Goal: Task Accomplishment & Management: Use online tool/utility

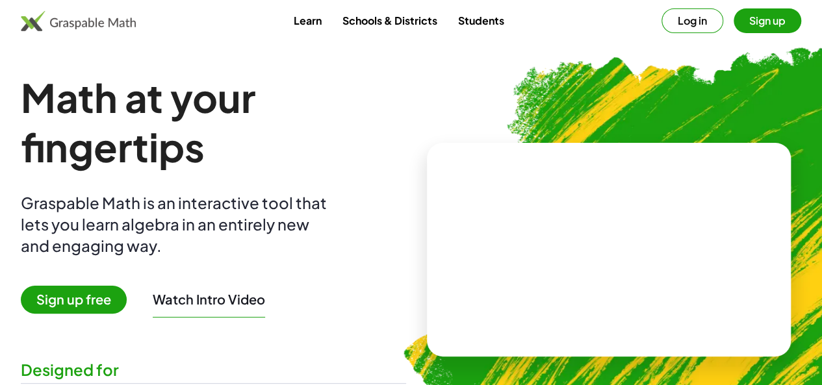
drag, startPoint x: 753, startPoint y: 0, endPoint x: 561, endPoint y: 41, distance: 197.2
click at [561, 41] on div "Learn Schools & Districts Students Log in Sign up" at bounding box center [411, 21] width 822 height 42
click at [661, 29] on button "Log in" at bounding box center [692, 20] width 62 height 25
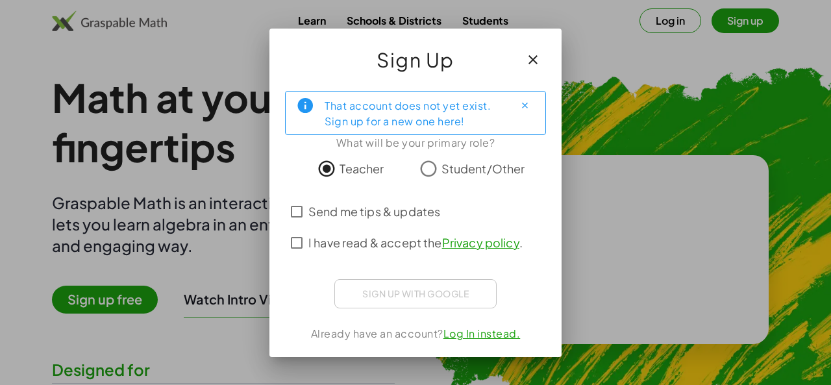
click at [405, 295] on div "Sign up with Google Iniciar sesión con Google Iniciar sesión con Google. Se abr…" at bounding box center [415, 293] width 162 height 29
click at [312, 242] on span "I have read & accept the Privacy policy ." at bounding box center [416, 243] width 214 height 18
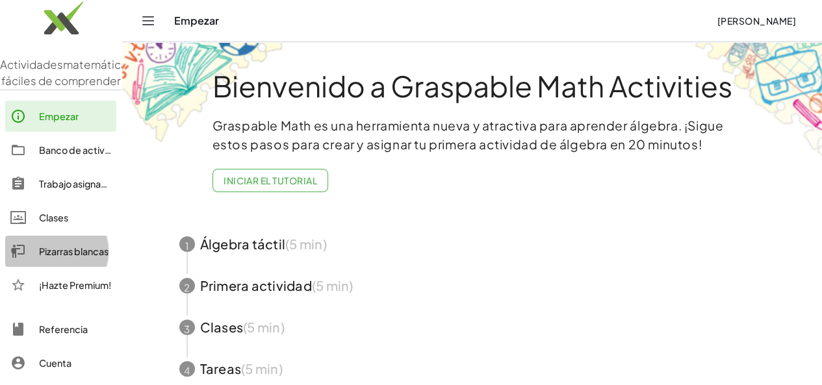
click at [78, 257] on font "Pizarras blancas" at bounding box center [73, 252] width 69 height 12
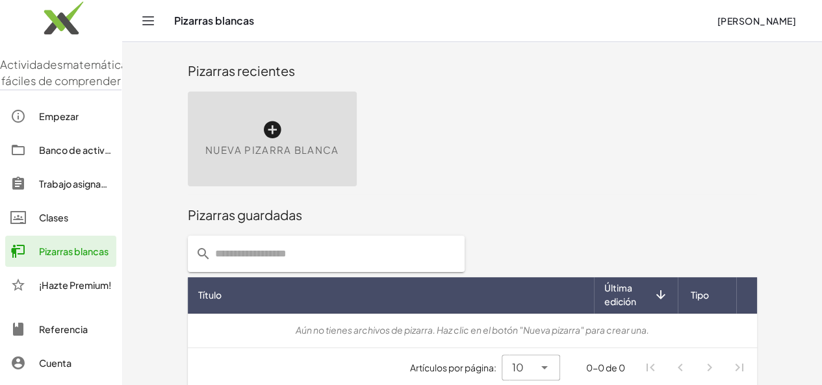
click at [262, 130] on icon at bounding box center [272, 130] width 21 height 21
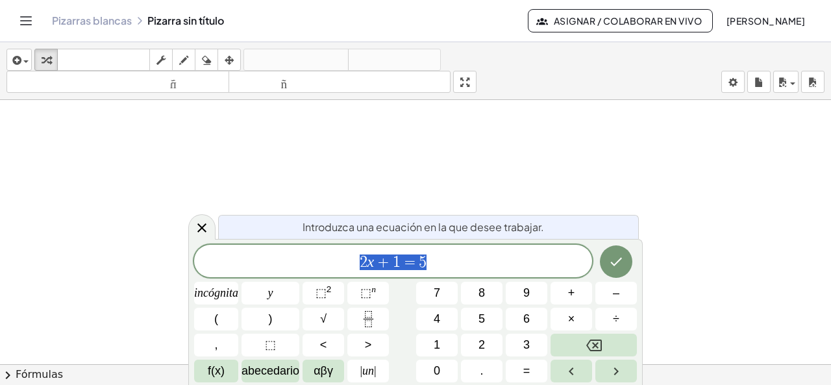
click at [464, 257] on span "2 x + 1 = 5" at bounding box center [393, 262] width 398 height 18
click at [428, 294] on button "7" at bounding box center [437, 293] width 42 height 23
click at [485, 292] on button "8" at bounding box center [482, 293] width 42 height 23
click at [527, 295] on font "9" at bounding box center [526, 292] width 6 height 13
click at [628, 327] on button "÷" at bounding box center [617, 319] width 42 height 23
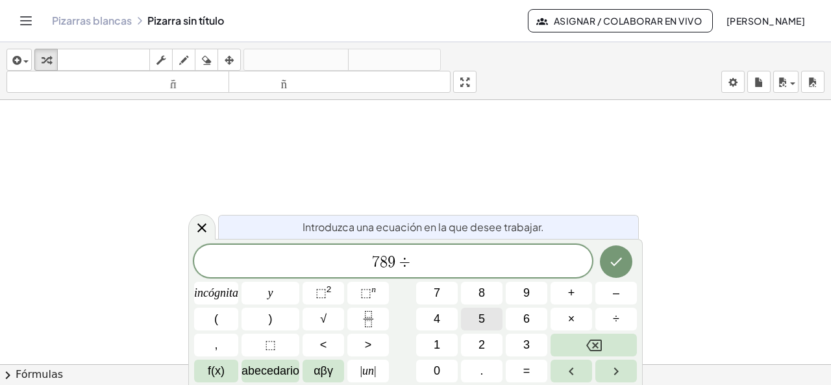
click at [472, 320] on button "5" at bounding box center [482, 319] width 42 height 23
click at [613, 264] on icon "Hecho" at bounding box center [617, 262] width 12 height 8
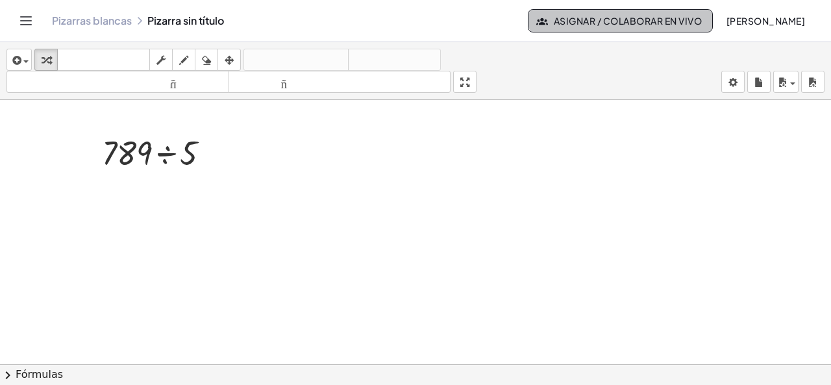
click at [639, 20] on font "Asignar / Colaborar en vivo" at bounding box center [628, 21] width 148 height 12
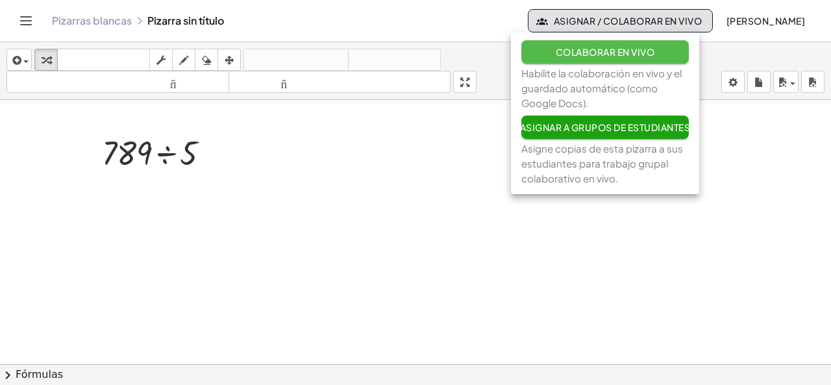
click at [605, 53] on font "Colaborar en vivo" at bounding box center [605, 52] width 99 height 12
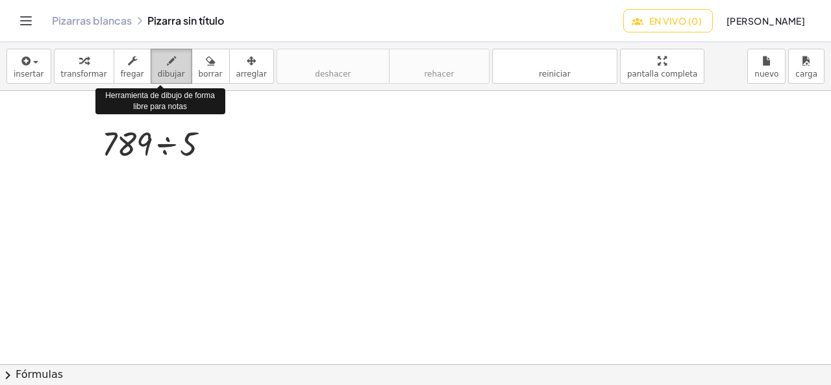
click at [157, 79] on button "dibujar" at bounding box center [172, 66] width 42 height 35
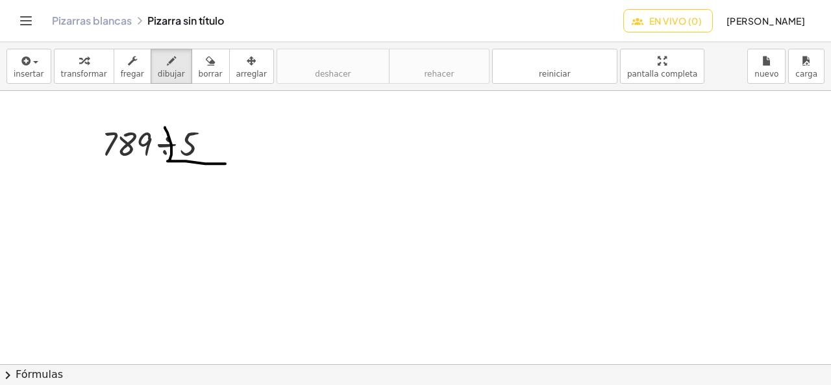
drag, startPoint x: 165, startPoint y: 127, endPoint x: 225, endPoint y: 163, distance: 70.5
click at [225, 163] on div at bounding box center [415, 365] width 831 height 549
click at [34, 76] on font "insertar" at bounding box center [29, 73] width 31 height 9
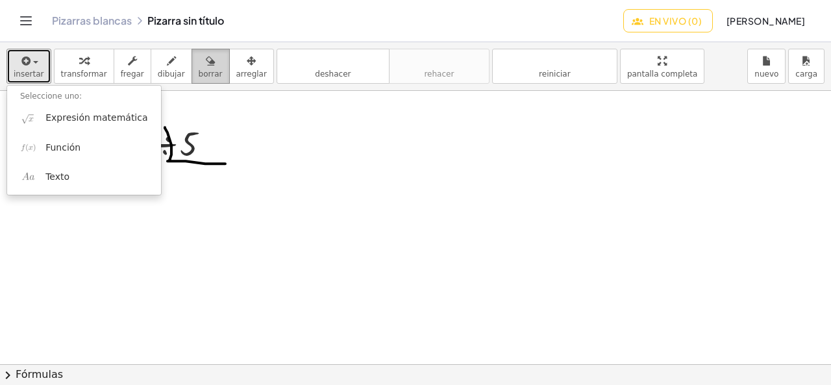
click at [192, 62] on button "borrar" at bounding box center [211, 66] width 38 height 35
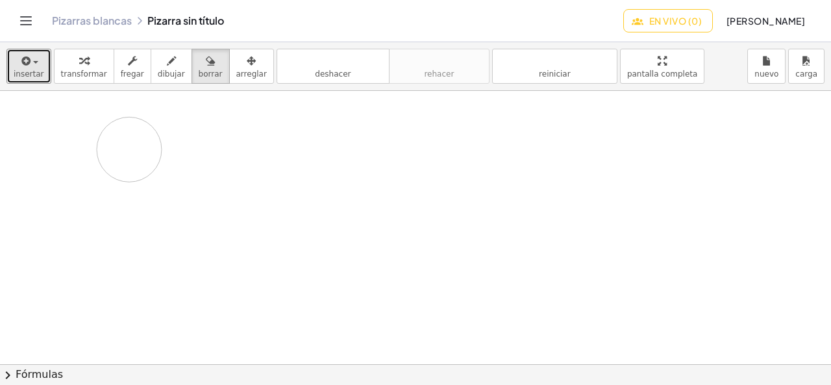
drag, startPoint x: 164, startPoint y: 123, endPoint x: 129, endPoint y: 149, distance: 42.7
click at [129, 149] on div at bounding box center [415, 365] width 831 height 549
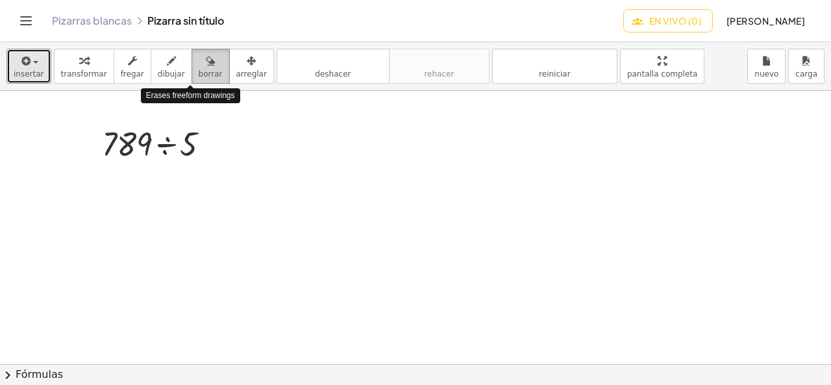
click at [206, 64] on icon "button" at bounding box center [210, 61] width 9 height 16
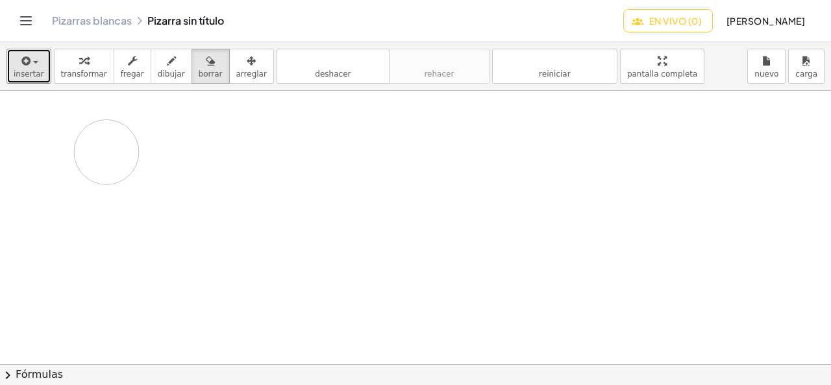
drag, startPoint x: 168, startPoint y: 125, endPoint x: 86, endPoint y: 153, distance: 85.9
click at [107, 149] on div at bounding box center [415, 365] width 831 height 549
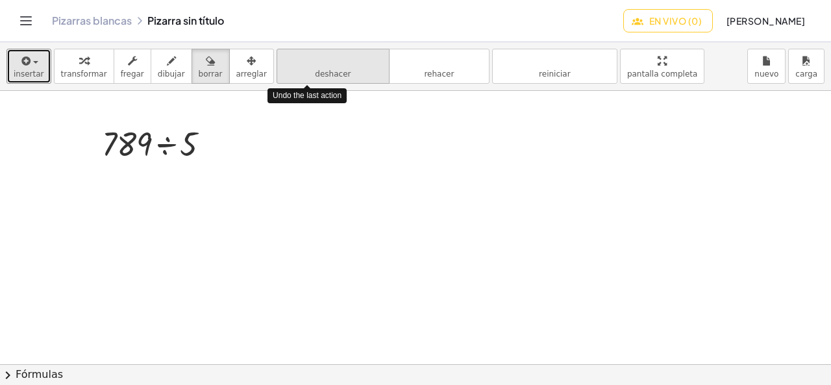
click at [332, 58] on font "deshacer" at bounding box center [333, 61] width 99 height 12
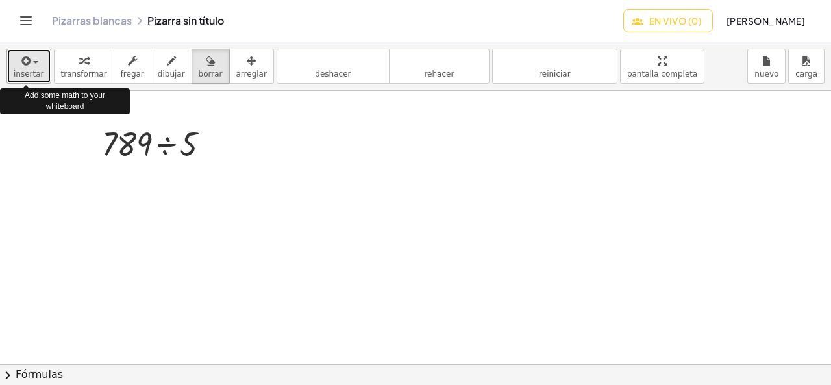
click at [14, 64] on div "button" at bounding box center [29, 61] width 31 height 16
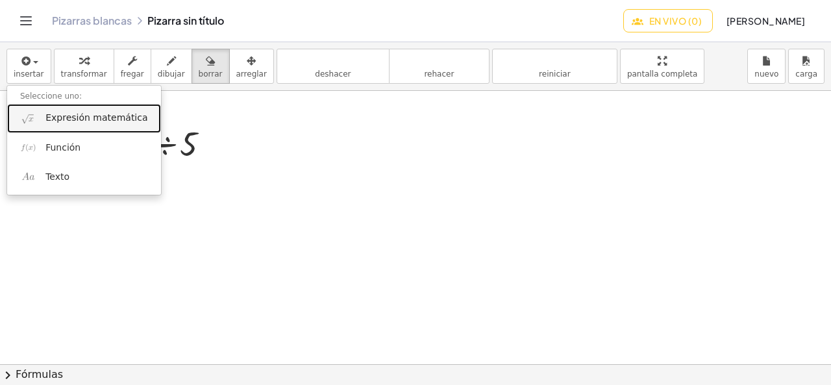
click at [82, 121] on font "Expresión matemática" at bounding box center [96, 117] width 102 height 10
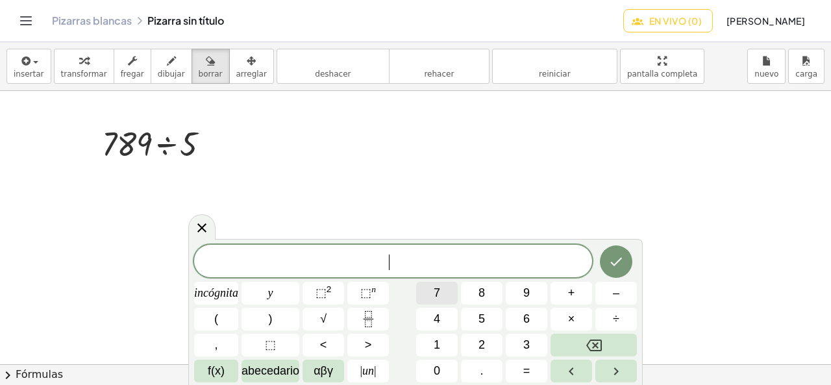
click at [443, 286] on button "7" at bounding box center [437, 293] width 42 height 23
click at [476, 289] on button "8" at bounding box center [482, 293] width 42 height 23
click at [527, 296] on font "9" at bounding box center [526, 292] width 6 height 13
click at [481, 312] on font "5" at bounding box center [482, 318] width 6 height 13
click at [614, 314] on font "÷" at bounding box center [616, 318] width 6 height 13
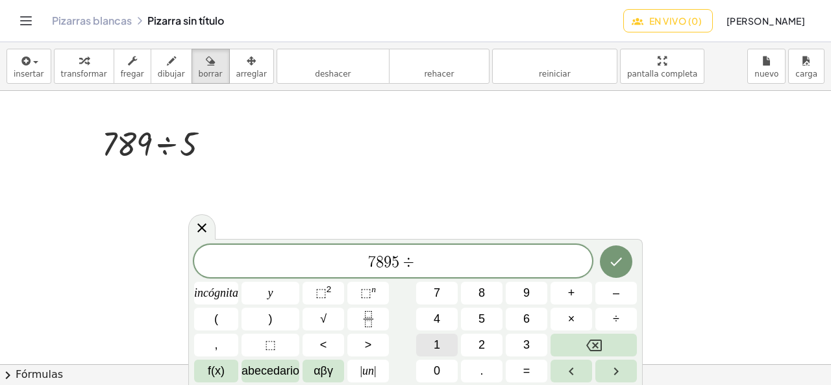
click at [436, 338] on span "1" at bounding box center [437, 345] width 6 height 18
click at [577, 344] on button "Retroceso" at bounding box center [594, 345] width 86 height 23
click at [499, 332] on div "7 8 9 5 ÷ ​ incógnita y ⬚ 2 ⬚ n 7 8 9 + – ( ) √ 4 5 6 × ÷ , ⬚ < > 1 2 3 f(x) ab…" at bounding box center [415, 314] width 443 height 138
click at [486, 346] on button "2" at bounding box center [482, 345] width 42 height 23
click at [482, 315] on font "5" at bounding box center [482, 318] width 6 height 13
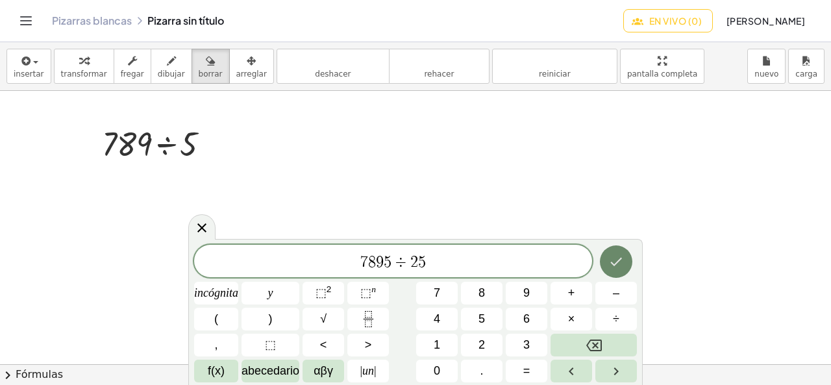
click at [614, 260] on icon "Hecho" at bounding box center [617, 262] width 16 height 16
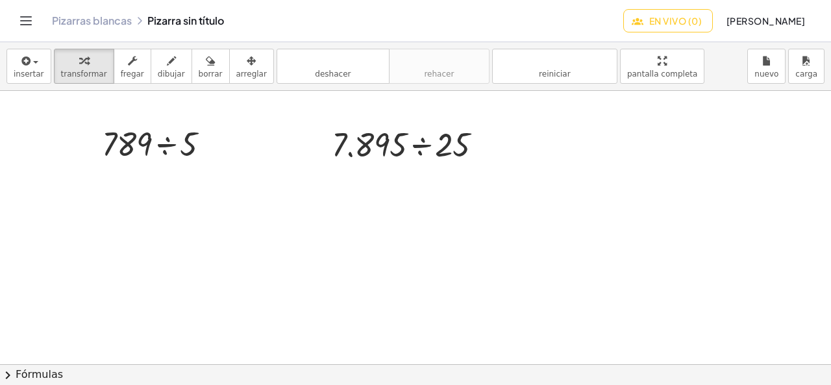
click at [240, 145] on div at bounding box center [415, 365] width 831 height 549
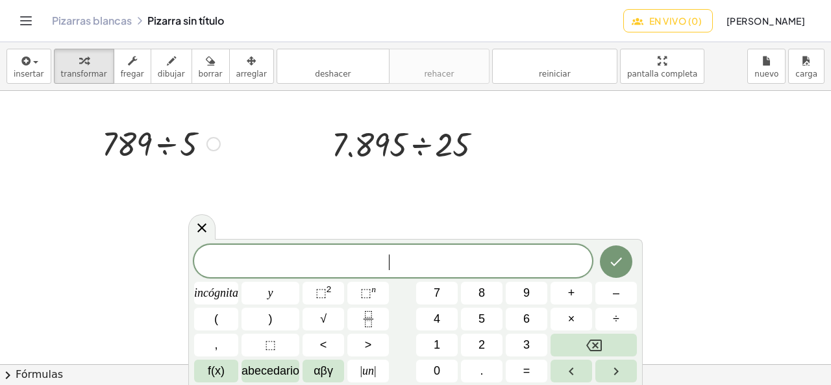
click at [191, 137] on div at bounding box center [160, 143] width 131 height 44
click at [199, 220] on div at bounding box center [201, 226] width 27 height 25
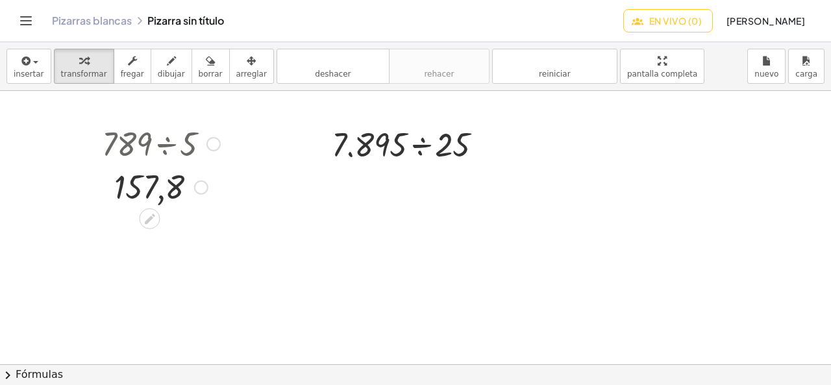
click at [186, 195] on div at bounding box center [160, 186] width 131 height 43
click at [152, 220] on icon at bounding box center [150, 219] width 14 height 14
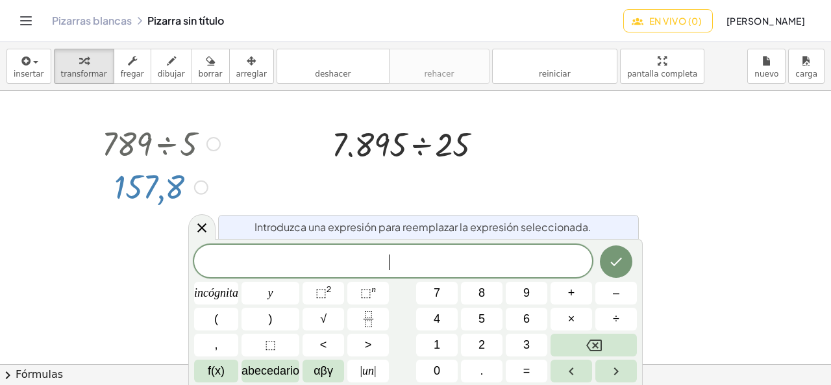
click at [188, 142] on div at bounding box center [160, 143] width 131 height 44
click at [204, 227] on icon at bounding box center [202, 228] width 16 height 16
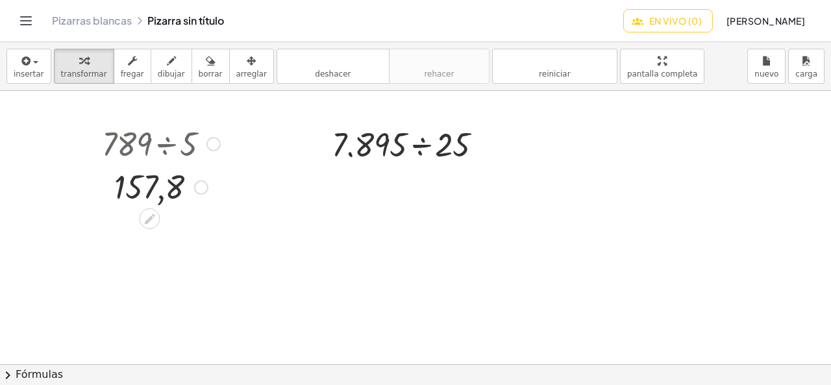
click at [209, 142] on div at bounding box center [214, 144] width 14 height 14
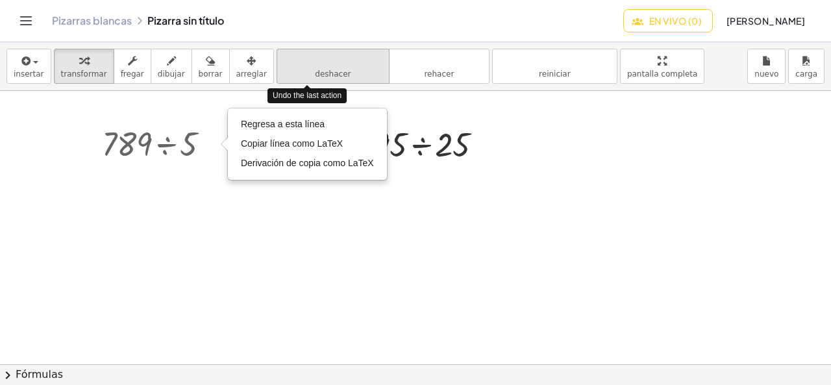
click at [290, 55] on font "deshacer" at bounding box center [333, 61] width 99 height 12
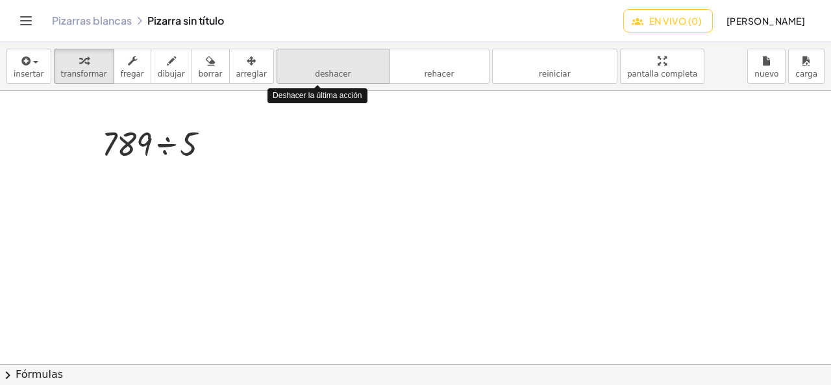
click at [292, 67] on icon "deshacer" at bounding box center [333, 61] width 99 height 16
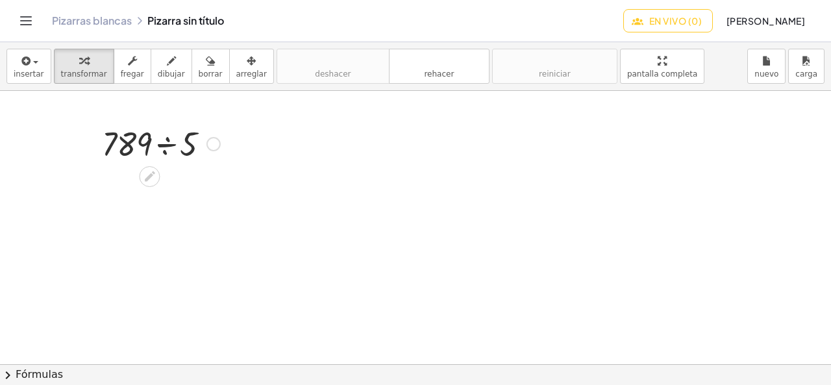
click at [188, 138] on div at bounding box center [160, 143] width 131 height 44
click at [201, 141] on div at bounding box center [160, 143] width 131 height 44
click at [199, 72] on font "borrar" at bounding box center [211, 73] width 24 height 9
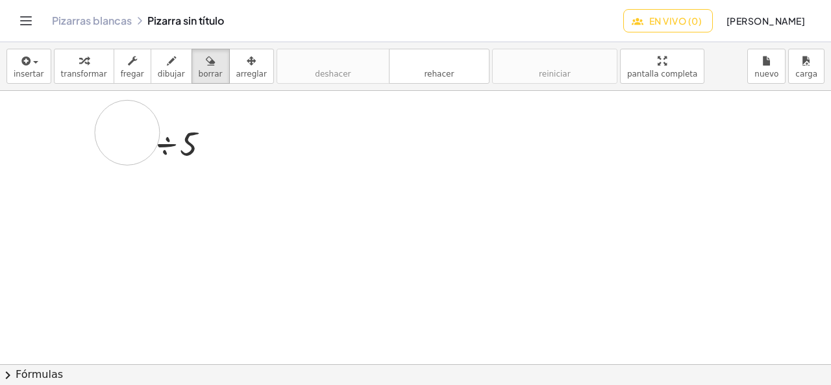
click at [127, 132] on div at bounding box center [415, 365] width 831 height 549
click at [23, 21] on icon "Cambiar navegación" at bounding box center [26, 21] width 16 height 16
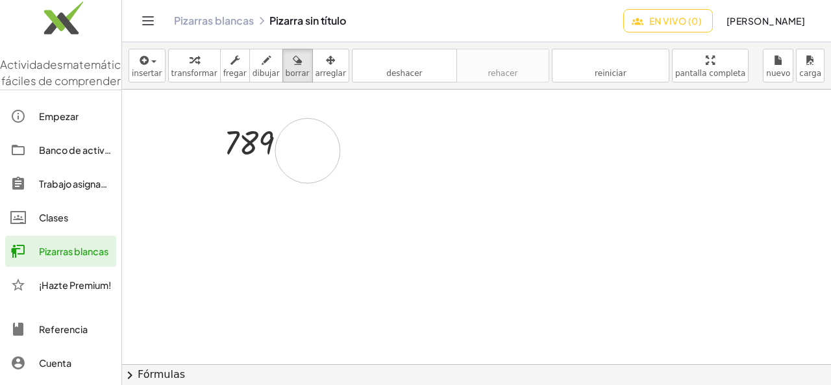
click at [308, 150] on div at bounding box center [476, 365] width 709 height 550
drag, startPoint x: 679, startPoint y: 58, endPoint x: 679, endPoint y: 115, distance: 56.5
click at [679, 115] on div "insertar Seleccione uno: Expresión matemática Función Texto transformar fregar …" at bounding box center [476, 213] width 709 height 343
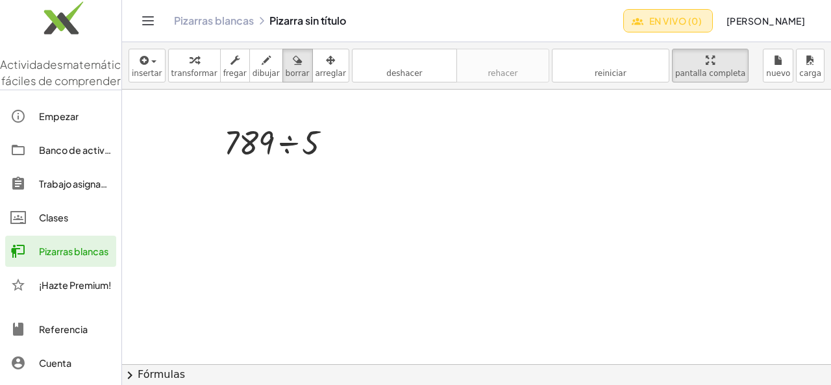
click at [683, 25] on font "En vivo (0)" at bounding box center [675, 21] width 53 height 12
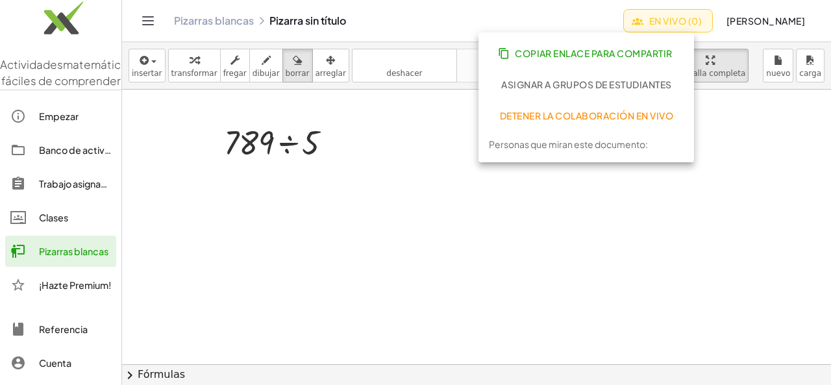
click at [640, 123] on button "Detener la colaboración en vivo" at bounding box center [586, 115] width 195 height 23
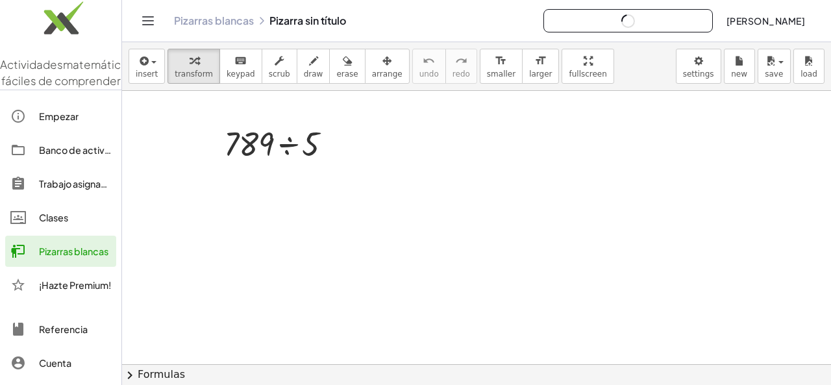
click at [622, 115] on div at bounding box center [476, 365] width 709 height 549
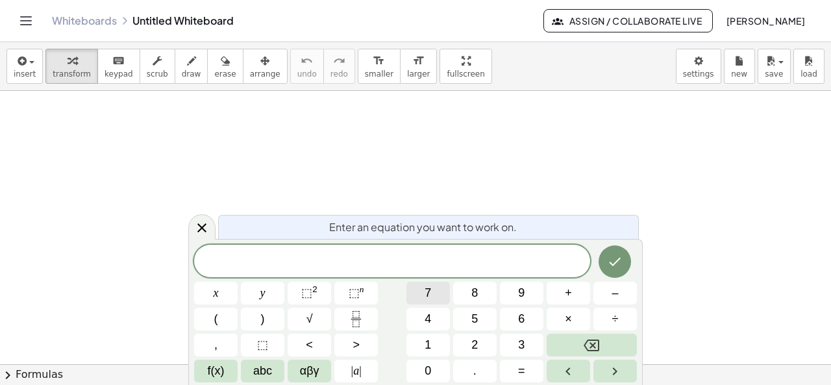
click at [427, 296] on span "7" at bounding box center [428, 293] width 6 height 18
click at [492, 296] on button "8" at bounding box center [475, 293] width 44 height 23
click at [536, 293] on button "9" at bounding box center [522, 293] width 44 height 23
click at [527, 316] on button "6" at bounding box center [522, 319] width 44 height 23
click at [615, 312] on span "÷" at bounding box center [615, 319] width 6 height 18
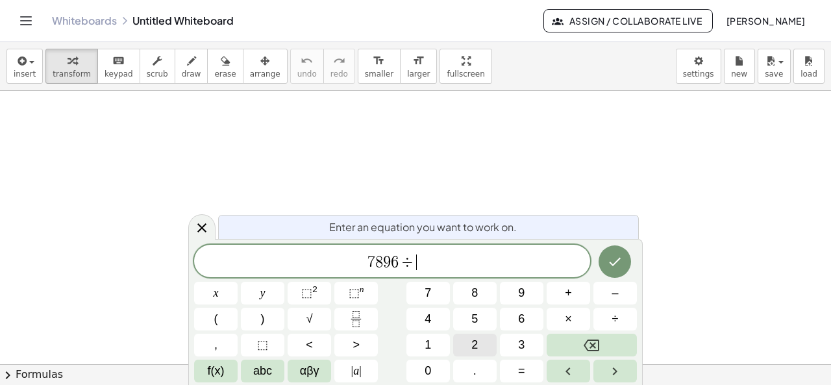
click at [482, 345] on button "2" at bounding box center [475, 345] width 44 height 23
click at [477, 316] on span "5" at bounding box center [475, 319] width 6 height 18
click at [617, 251] on button "Done" at bounding box center [615, 262] width 32 height 32
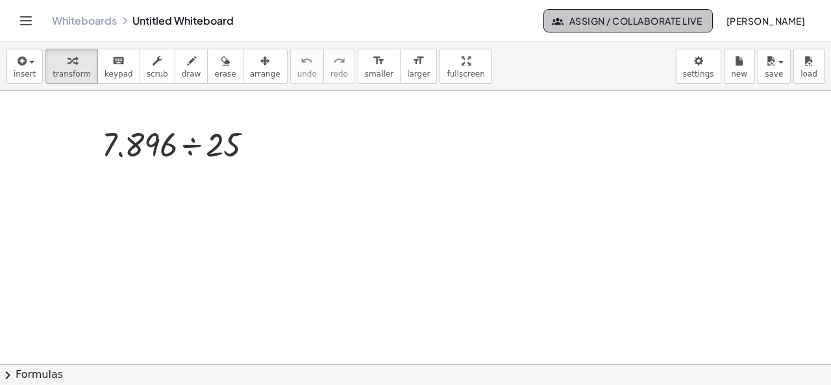
click at [641, 15] on span "Assign / Collaborate Live" at bounding box center [628, 21] width 147 height 12
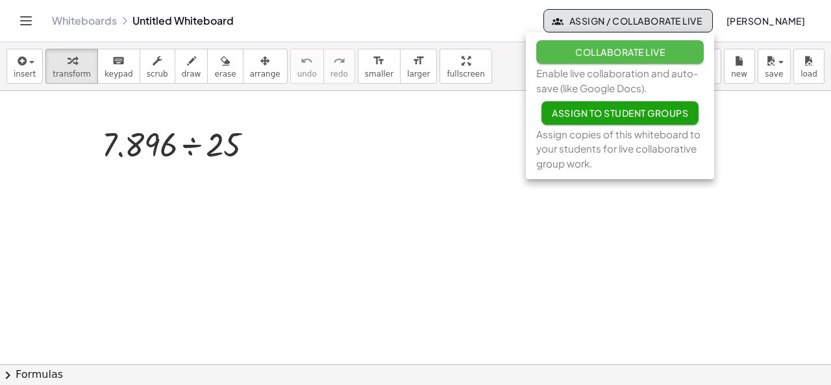
click at [632, 50] on span "Collaborate Live" at bounding box center [620, 52] width 90 height 12
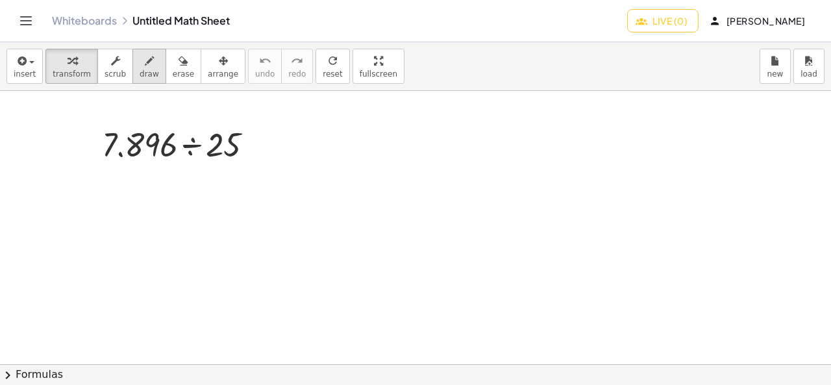
click at [140, 66] on div "button" at bounding box center [149, 61] width 19 height 16
drag, startPoint x: 191, startPoint y: 117, endPoint x: 269, endPoint y: 162, distance: 90.2
click at [269, 162] on div at bounding box center [415, 365] width 831 height 549
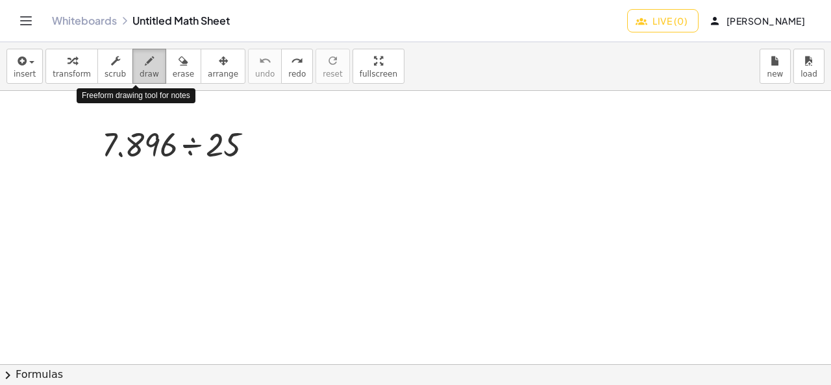
click at [140, 69] on span "draw" at bounding box center [149, 73] width 19 height 9
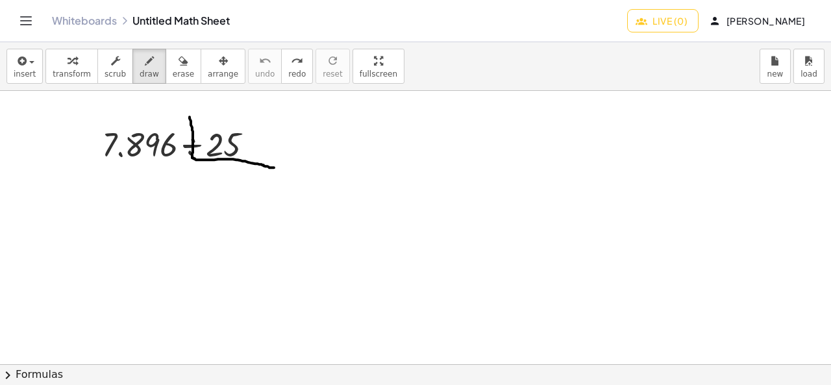
drag, startPoint x: 190, startPoint y: 116, endPoint x: 274, endPoint y: 167, distance: 98.5
click at [274, 167] on div at bounding box center [415, 365] width 831 height 549
click at [30, 61] on span "button" at bounding box center [31, 62] width 5 height 3
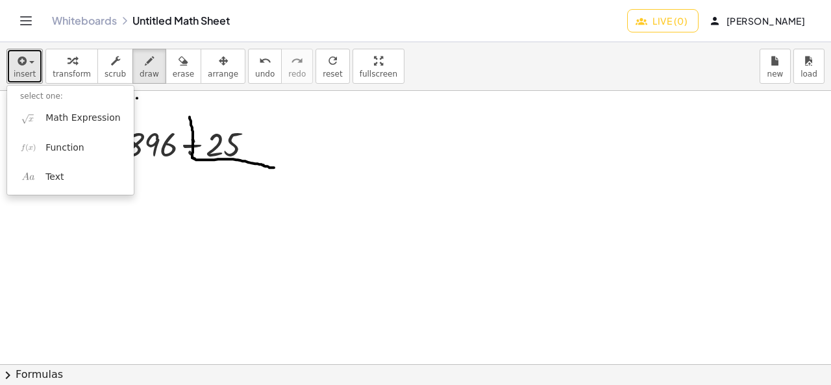
click at [137, 97] on div at bounding box center [415, 365] width 831 height 549
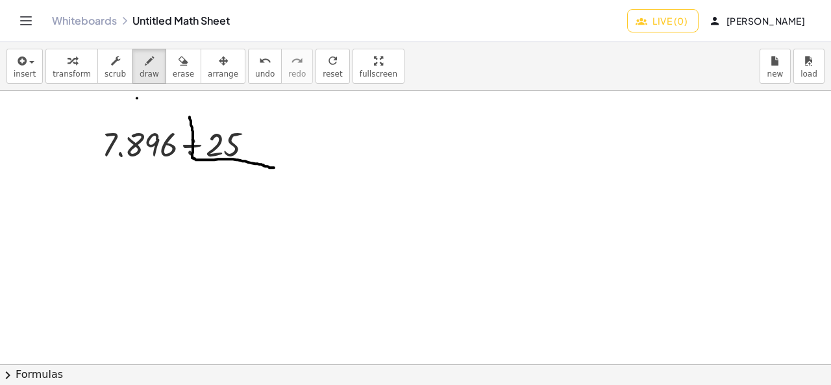
click at [673, 19] on span "Live (0)" at bounding box center [662, 21] width 49 height 12
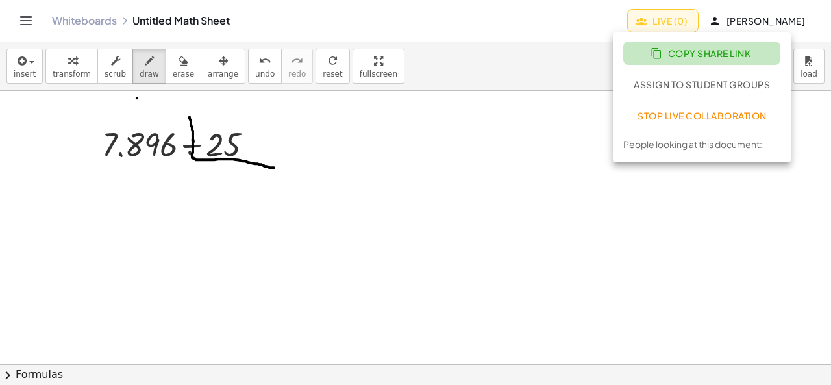
click at [679, 57] on span "Copy Share Link" at bounding box center [701, 53] width 97 height 12
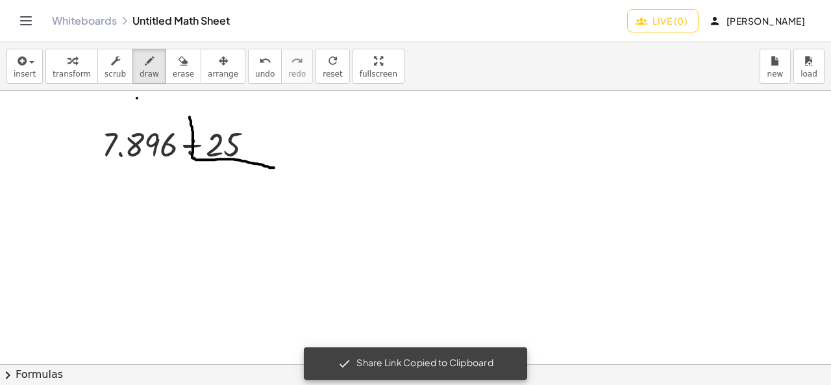
click at [652, 14] on button "Live (0)" at bounding box center [662, 20] width 71 height 23
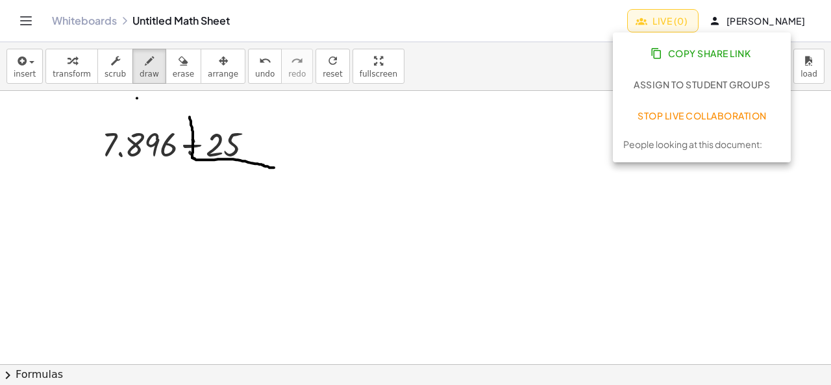
click at [544, 181] on div at bounding box center [415, 365] width 831 height 549
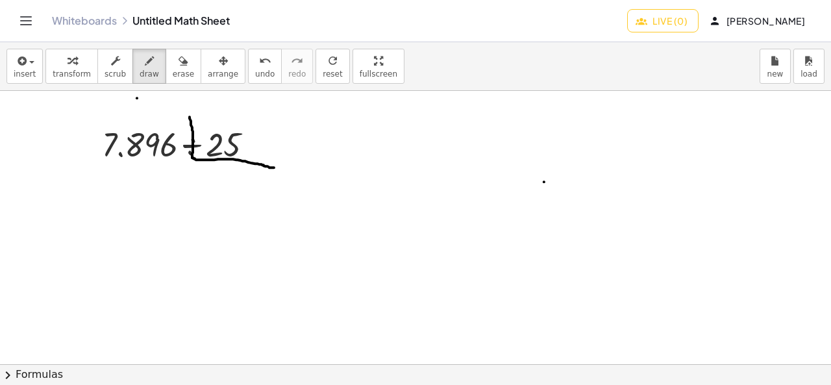
click at [19, 34] on div "Whiteboards Untitled Math Sheet Live (0) andrea gutierrez" at bounding box center [416, 21] width 800 height 42
click at [29, 62] on span "button" at bounding box center [31, 62] width 5 height 3
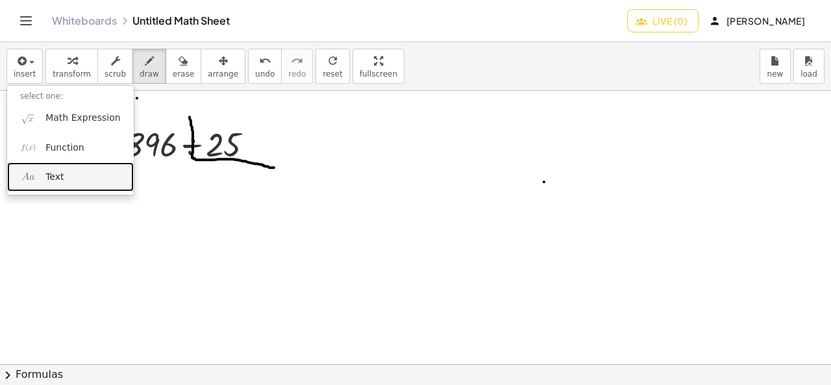
click at [71, 179] on link "Text" at bounding box center [70, 176] width 127 height 29
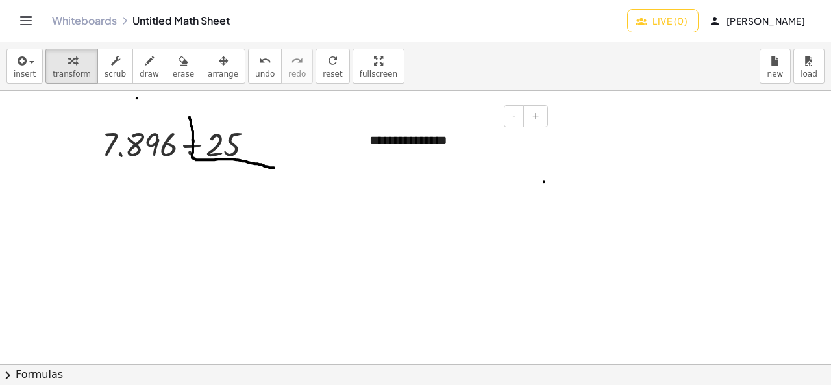
click at [457, 142] on div "**********" at bounding box center [454, 140] width 195 height 45
drag, startPoint x: 517, startPoint y: 118, endPoint x: 397, endPoint y: 194, distance: 141.6
click at [397, 194] on div at bounding box center [415, 365] width 831 height 549
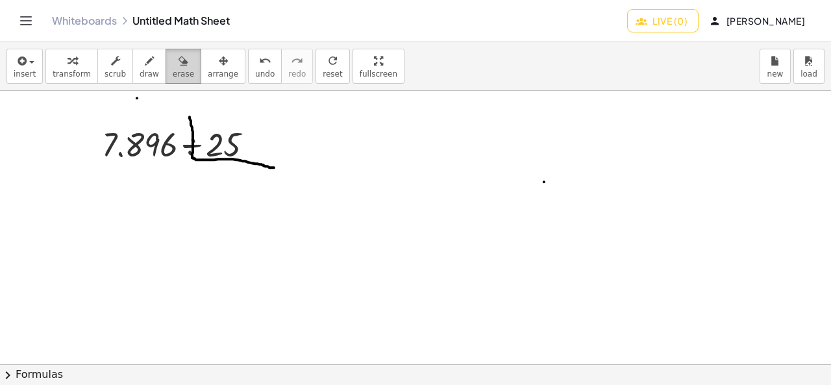
click at [179, 68] on icon "button" at bounding box center [183, 61] width 9 height 16
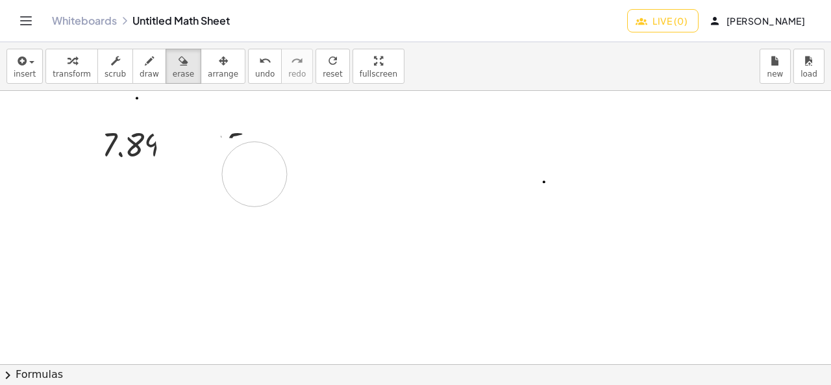
drag, startPoint x: 182, startPoint y: 118, endPoint x: 255, endPoint y: 173, distance: 91.7
click at [255, 173] on div at bounding box center [415, 365] width 831 height 549
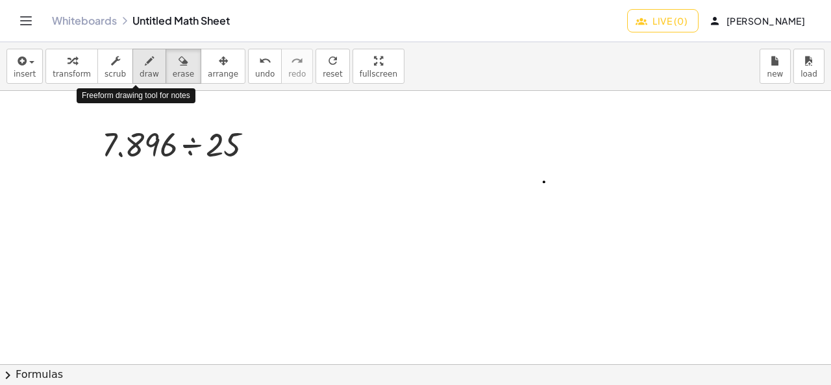
click at [145, 64] on button "draw" at bounding box center [149, 66] width 34 height 35
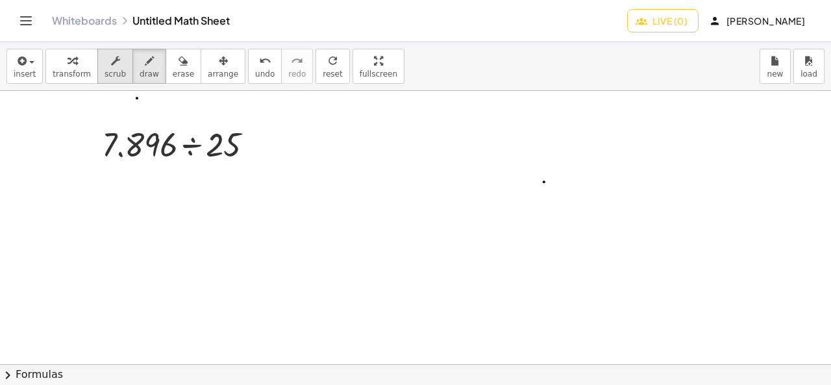
click at [117, 66] on button "scrub" at bounding box center [115, 66] width 36 height 35
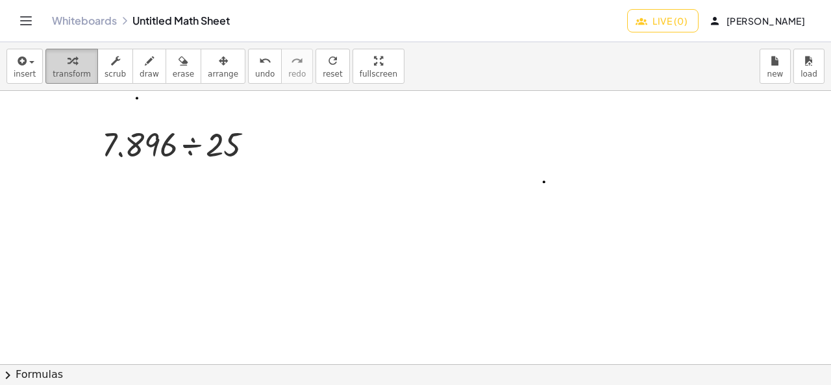
click at [61, 69] on span "transform" at bounding box center [72, 73] width 38 height 9
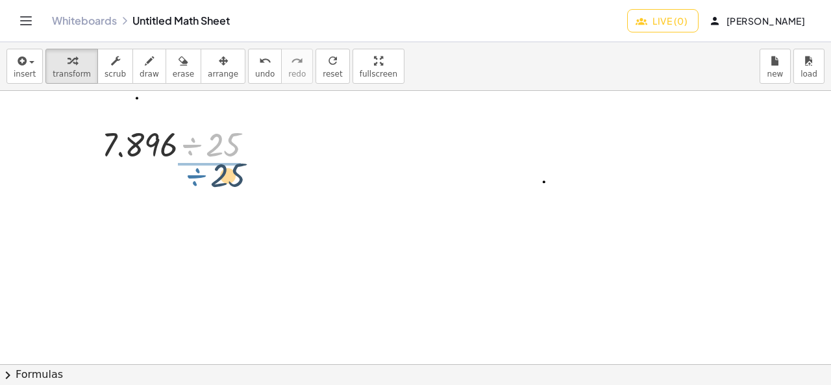
drag, startPoint x: 188, startPoint y: 129, endPoint x: 193, endPoint y: 160, distance: 32.1
click at [193, 160] on div at bounding box center [182, 143] width 175 height 44
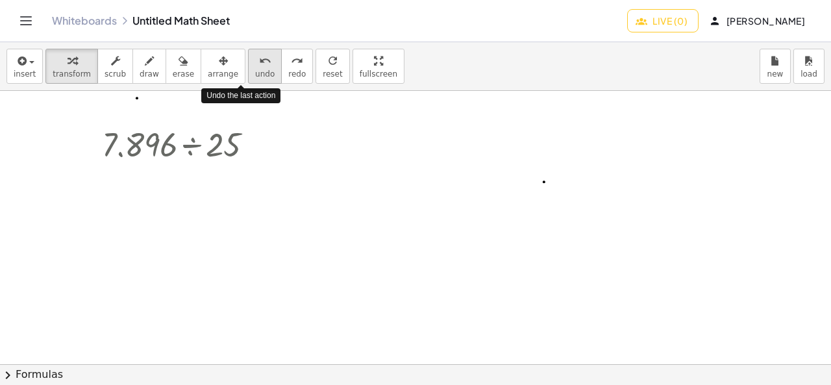
click at [248, 69] on button "undo undo" at bounding box center [265, 66] width 34 height 35
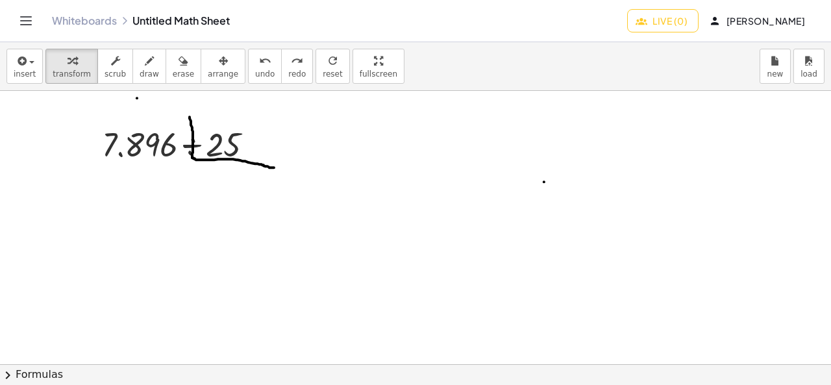
click at [668, 21] on span "Live (0)" at bounding box center [662, 21] width 49 height 12
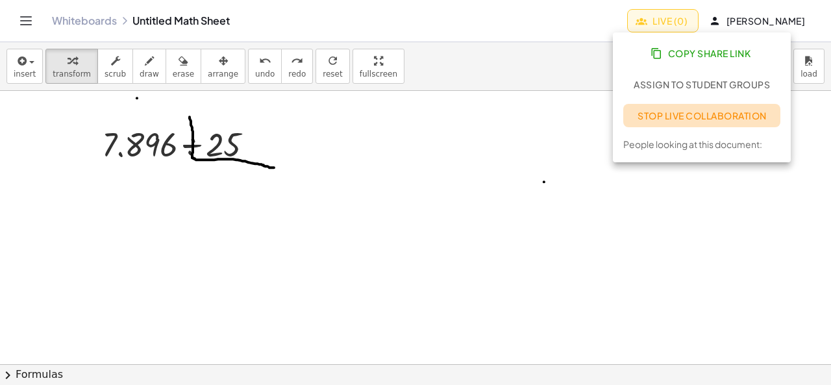
click at [666, 117] on span "Stop Live Collaboration" at bounding box center [702, 116] width 129 height 12
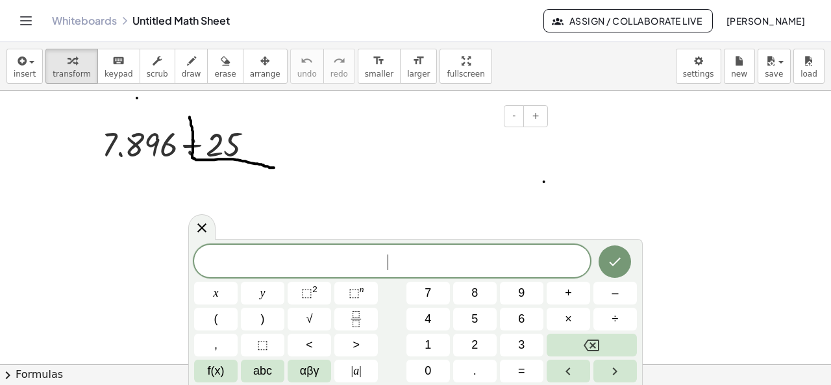
click at [362, 159] on div at bounding box center [363, 140] width 13 height 45
click at [516, 178] on div at bounding box center [415, 365] width 831 height 549
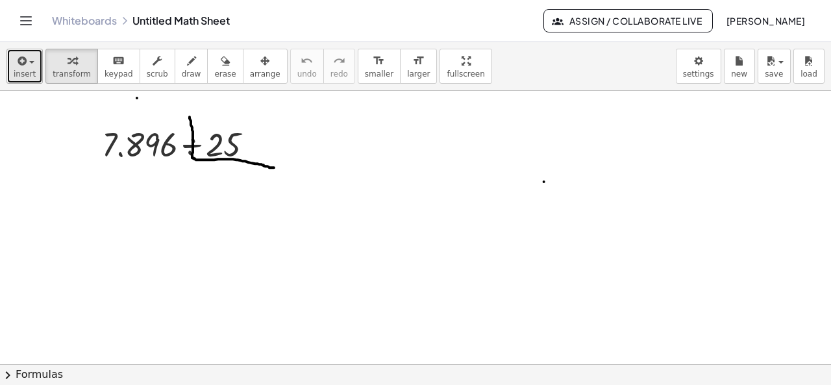
click at [21, 58] on icon "button" at bounding box center [21, 61] width 12 height 16
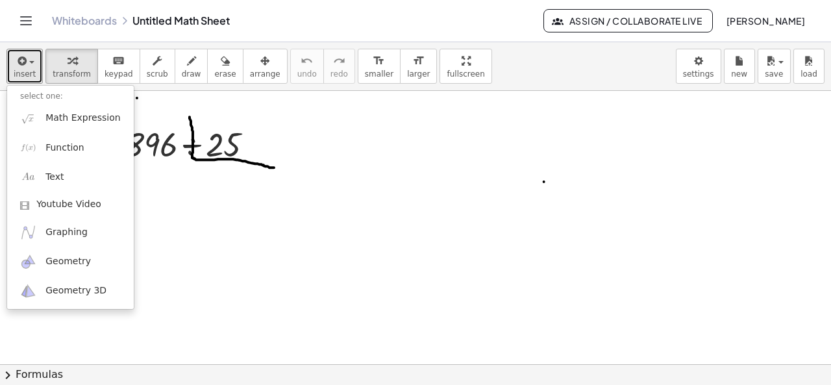
click at [338, 156] on div at bounding box center [415, 365] width 831 height 549
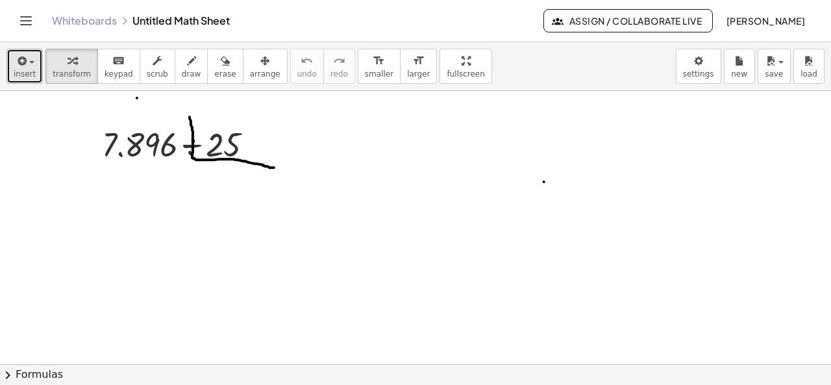
click at [16, 65] on icon "button" at bounding box center [21, 61] width 12 height 16
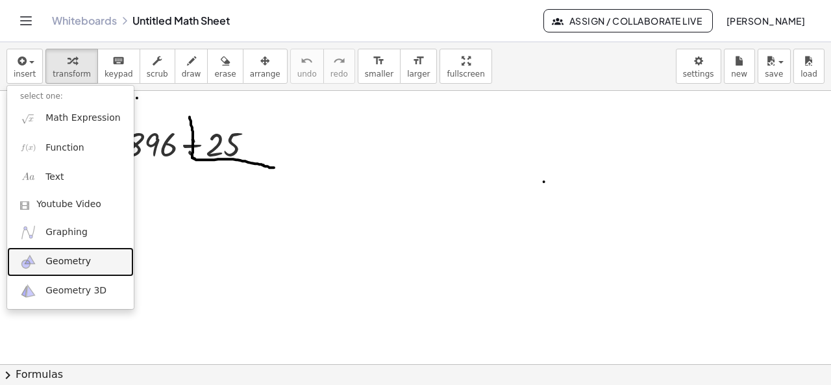
click at [66, 268] on link "Geometry" at bounding box center [70, 261] width 127 height 29
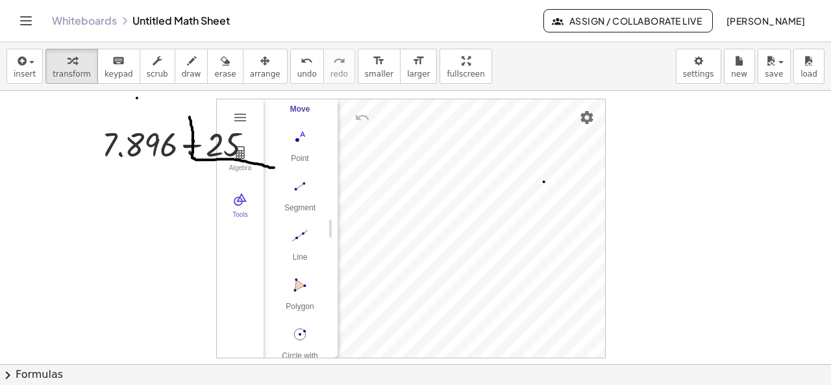
scroll to position [134, 0]
click at [313, 244] on div "Polygon" at bounding box center [300, 253] width 52 height 18
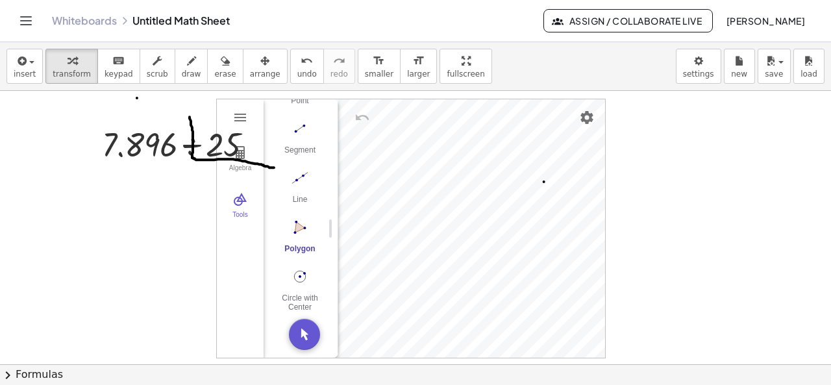
click at [294, 234] on button "Polygon" at bounding box center [300, 239] width 52 height 47
drag, startPoint x: 328, startPoint y: 228, endPoint x: 331, endPoint y: 276, distance: 48.1
click at [296, 225] on img "Polygon. Select all vertices, then first vertex again" at bounding box center [300, 227] width 52 height 21
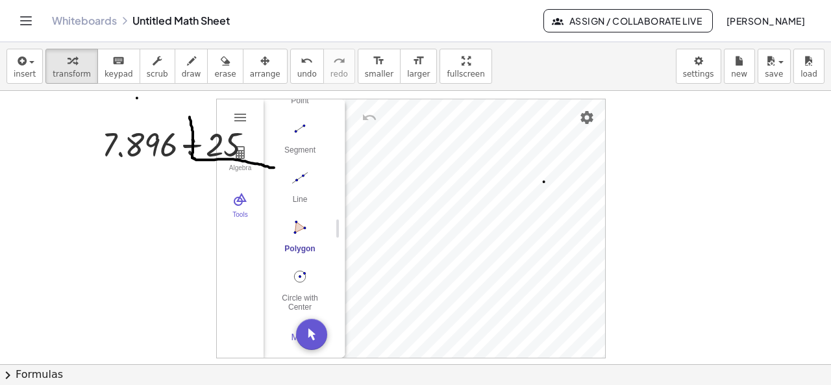
click at [296, 225] on img "Polygon. Select all vertices, then first vertex again" at bounding box center [300, 227] width 52 height 21
click at [300, 279] on button "Circle with Center through Point" at bounding box center [300, 289] width 52 height 47
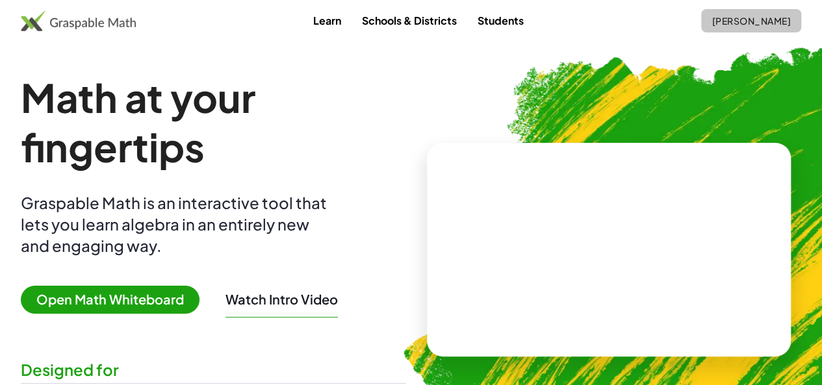
click at [711, 21] on span "[PERSON_NAME]" at bounding box center [750, 21] width 79 height 12
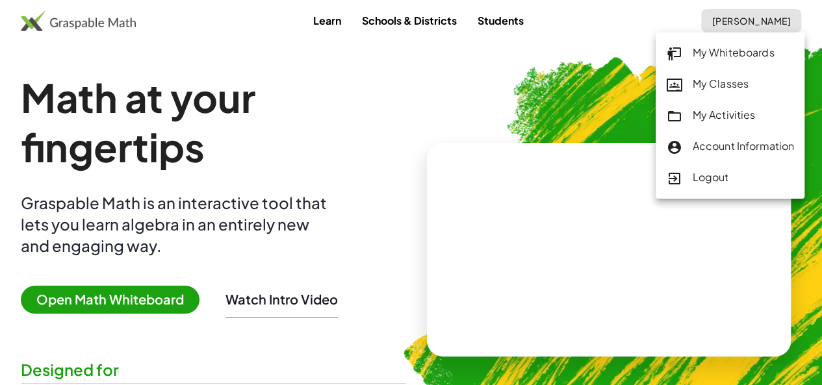
click at [700, 77] on div "My Classes" at bounding box center [730, 84] width 128 height 17
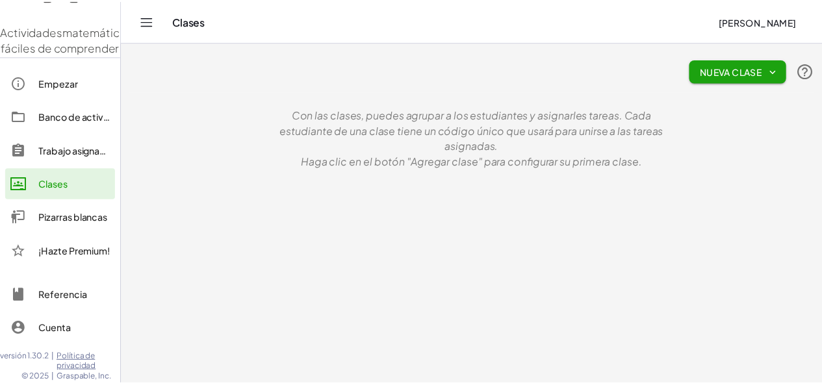
scroll to position [50, 0]
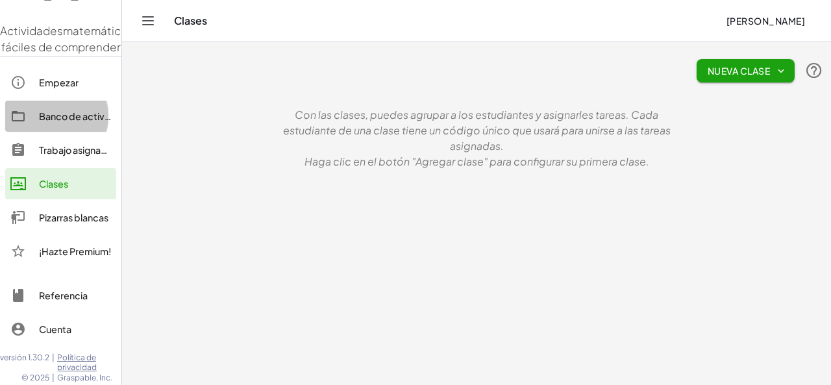
click at [85, 116] on font "Banco de actividades" at bounding box center [87, 116] width 96 height 12
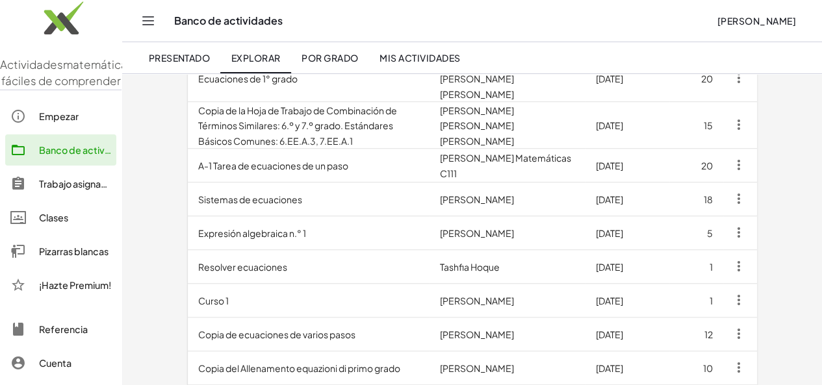
scroll to position [416, 0]
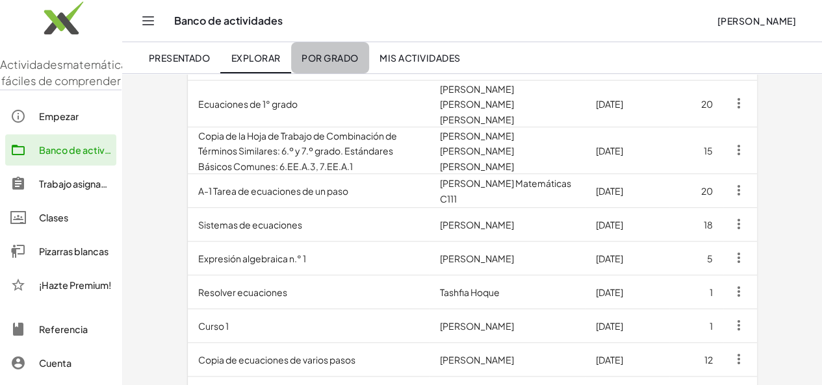
click at [330, 55] on font "Por grado" at bounding box center [329, 58] width 57 height 12
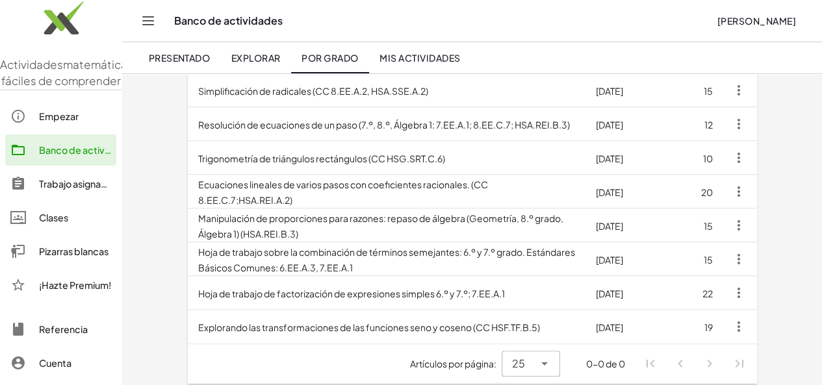
scroll to position [370, 0]
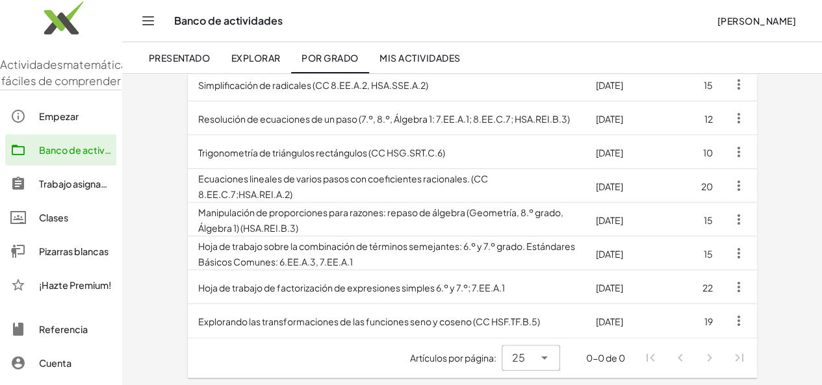
click at [55, 225] on div "Clases" at bounding box center [75, 218] width 72 height 16
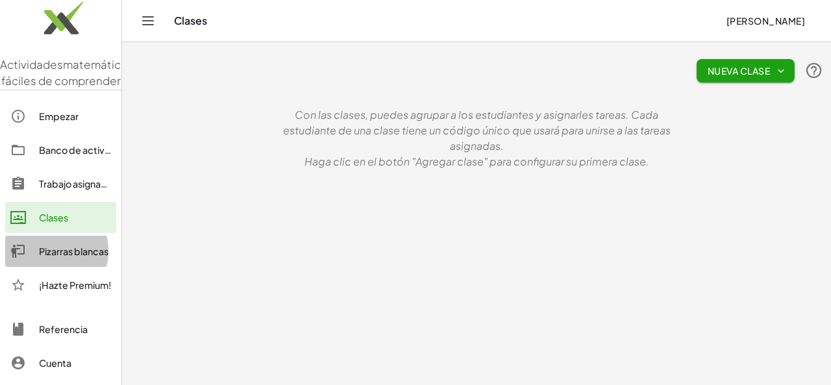
click at [62, 257] on font "Pizarras blancas" at bounding box center [73, 252] width 69 height 12
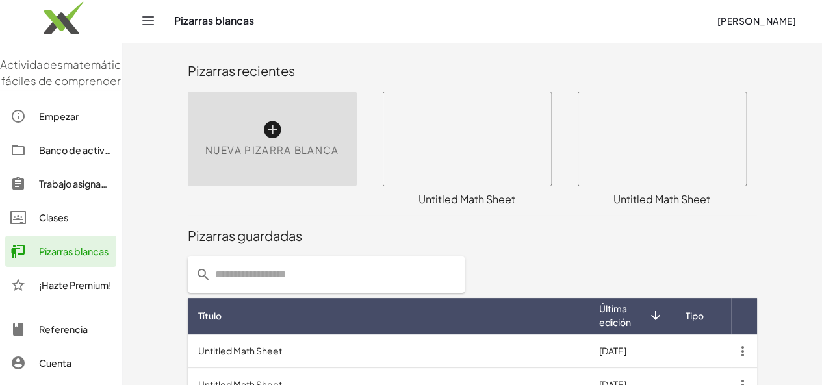
click at [231, 105] on div "Nueva pizarra blanca" at bounding box center [272, 139] width 169 height 95
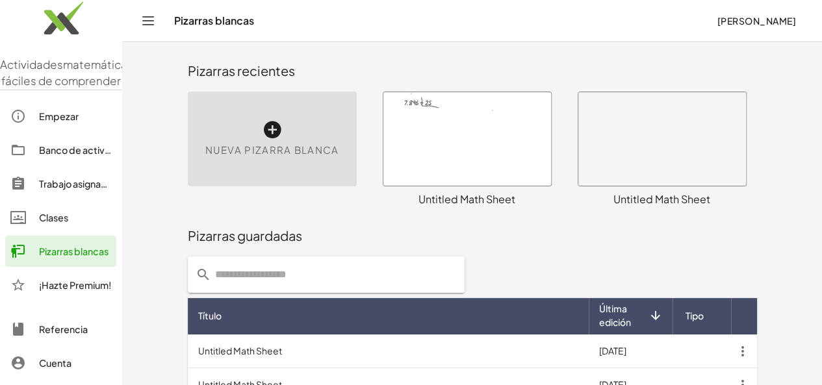
click at [262, 120] on icon at bounding box center [272, 130] width 21 height 21
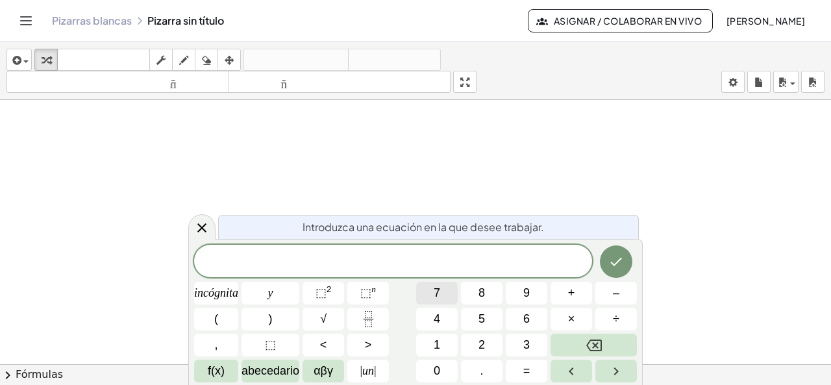
click at [442, 303] on button "7" at bounding box center [437, 293] width 42 height 23
click at [486, 289] on button "8" at bounding box center [482, 293] width 42 height 23
click at [525, 288] on font "9" at bounding box center [526, 292] width 6 height 13
click at [523, 321] on button "6" at bounding box center [527, 319] width 42 height 23
click at [609, 320] on button "÷" at bounding box center [617, 319] width 42 height 23
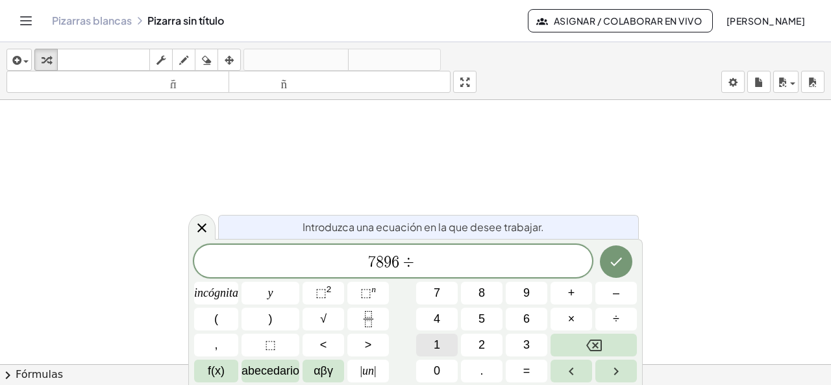
click at [429, 343] on button "1" at bounding box center [437, 345] width 42 height 23
click at [479, 320] on font "5" at bounding box center [482, 318] width 6 height 13
click at [612, 260] on icon "Hecho" at bounding box center [617, 262] width 16 height 16
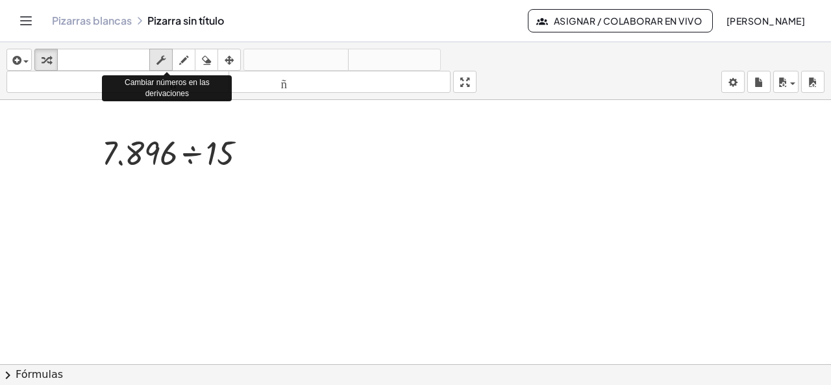
click at [156, 55] on div "button" at bounding box center [161, 60] width 17 height 16
click at [178, 62] on div "button" at bounding box center [183, 60] width 17 height 16
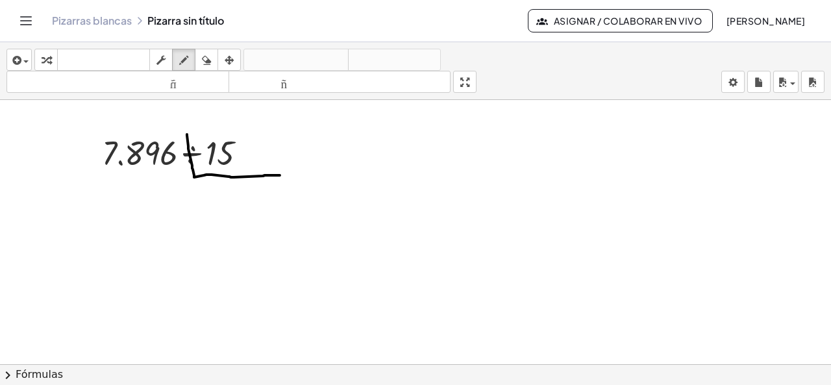
drag, startPoint x: 187, startPoint y: 133, endPoint x: 281, endPoint y: 174, distance: 102.1
click at [281, 174] on div at bounding box center [415, 374] width 831 height 549
drag, startPoint x: 239, startPoint y: 145, endPoint x: 239, endPoint y: 132, distance: 12.3
click at [239, 132] on div at bounding box center [415, 374] width 831 height 549
drag, startPoint x: 145, startPoint y: 144, endPoint x: 144, endPoint y: 129, distance: 15.6
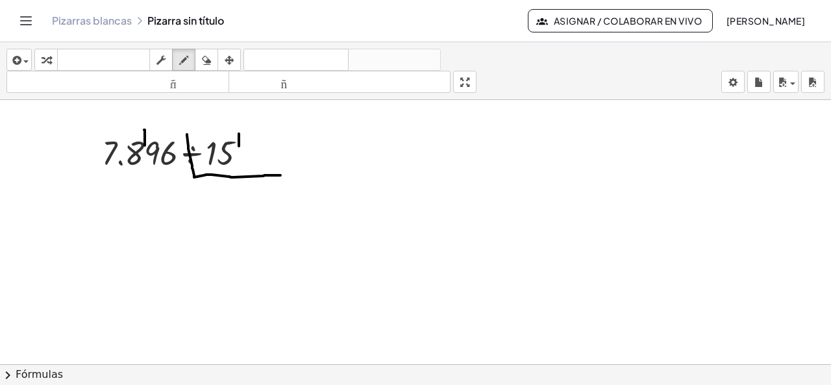
click at [144, 129] on div at bounding box center [415, 374] width 831 height 549
click at [16, 58] on icon "button" at bounding box center [16, 61] width 12 height 16
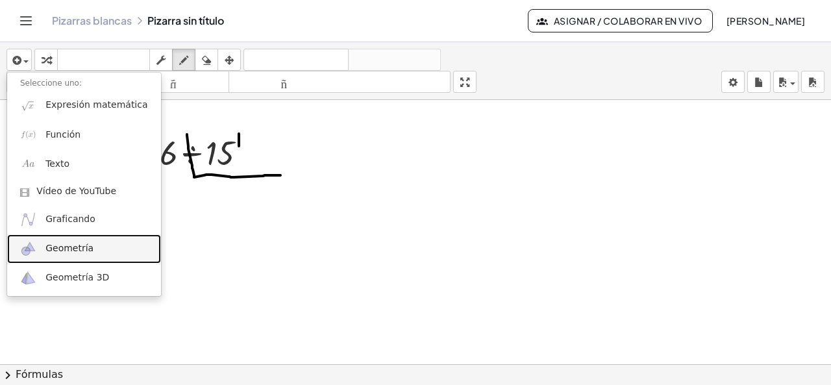
click at [53, 234] on link "Geometría" at bounding box center [84, 248] width 154 height 29
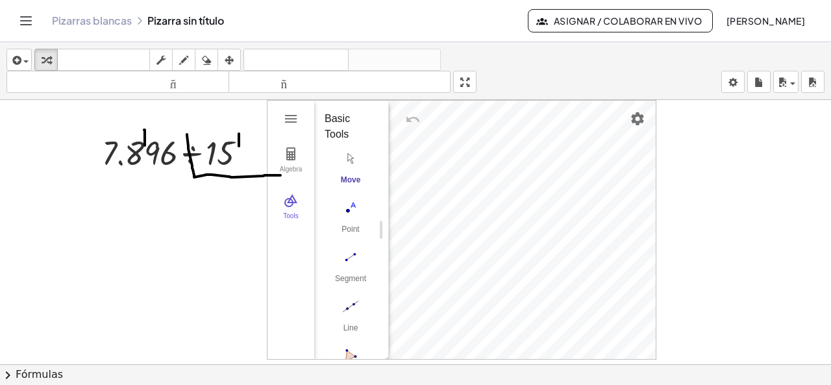
scroll to position [134, 0]
click at [352, 234] on button "Polygon" at bounding box center [351, 241] width 52 height 47
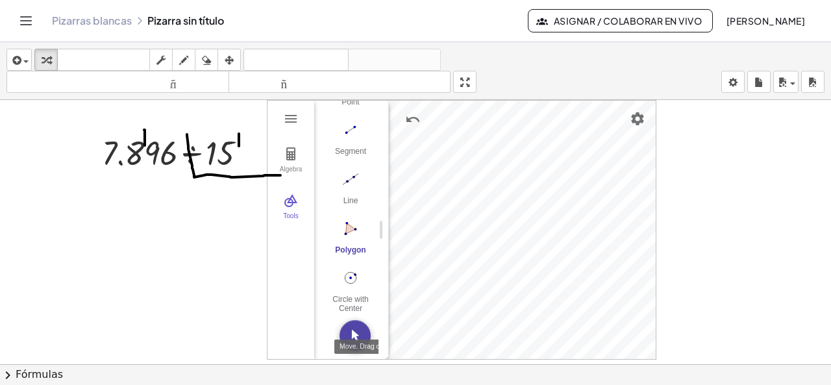
click at [349, 336] on img "Move. Drag or select object" at bounding box center [355, 335] width 31 height 31
click at [405, 118] on img "Undo" at bounding box center [413, 120] width 16 height 16
drag, startPoint x: 405, startPoint y: 118, endPoint x: 222, endPoint y: 274, distance: 240.9
click at [222, 274] on div "· 7.896 ÷ 15 Algebra Tools Point A Point B Point C Point D q1 = Polygon A, B, C…" at bounding box center [415, 374] width 831 height 549
click at [212, 262] on div at bounding box center [415, 374] width 831 height 549
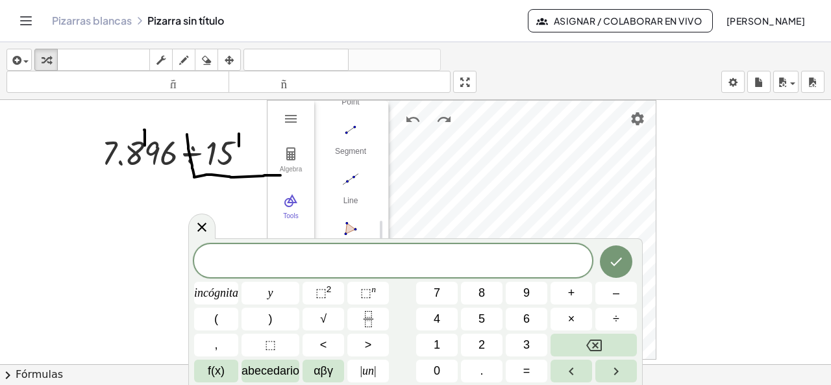
click at [212, 262] on span at bounding box center [393, 261] width 398 height 19
click at [720, 158] on div at bounding box center [415, 374] width 831 height 549
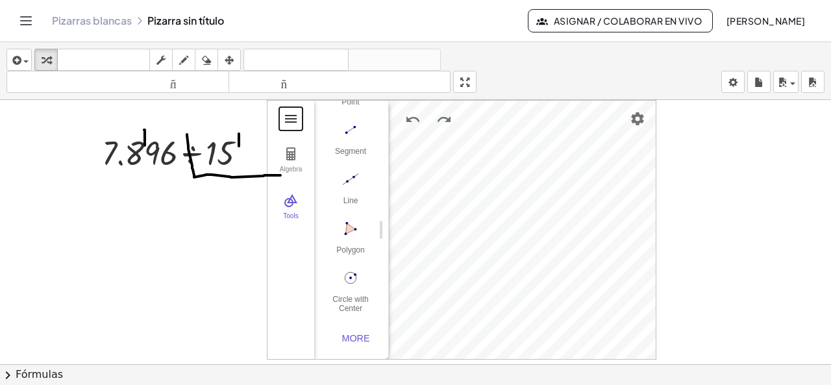
click at [301, 120] on button "Geometry" at bounding box center [290, 118] width 23 height 23
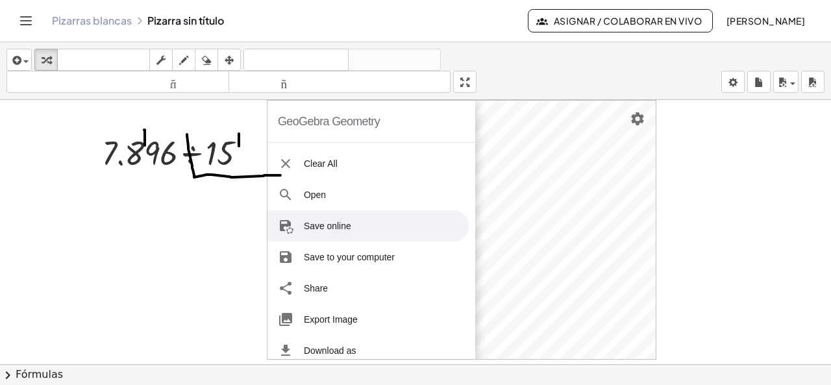
scroll to position [78, 0]
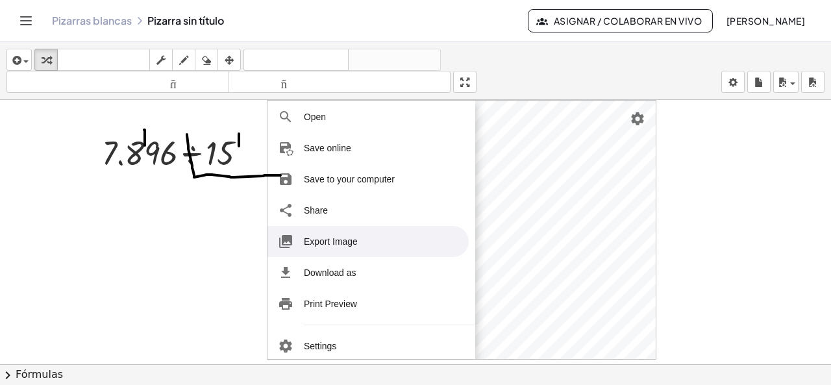
click at [344, 229] on li "Export Image" at bounding box center [368, 241] width 201 height 31
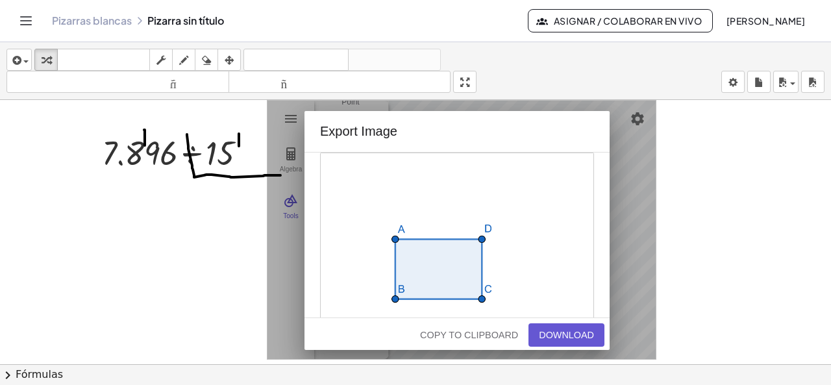
click at [560, 120] on div "Export Image Copy to Clipboard Download" at bounding box center [457, 230] width 305 height 239
click at [534, 144] on div "Export Image Copy to Clipboard Download" at bounding box center [457, 230] width 305 height 239
click at [576, 333] on div "Download" at bounding box center [566, 335] width 55 height 10
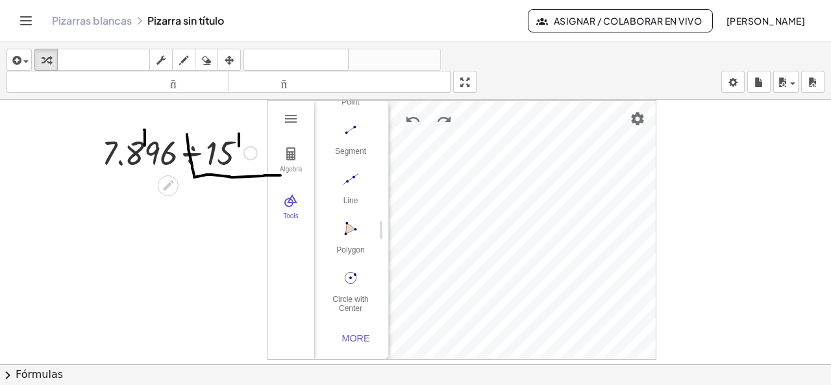
click at [247, 164] on div "· 7.896 ÷ 15 GeoGebra Geometry Clear All Open Save online Save to your computer…" at bounding box center [415, 374] width 831 height 549
click at [691, 181] on div at bounding box center [415, 374] width 831 height 549
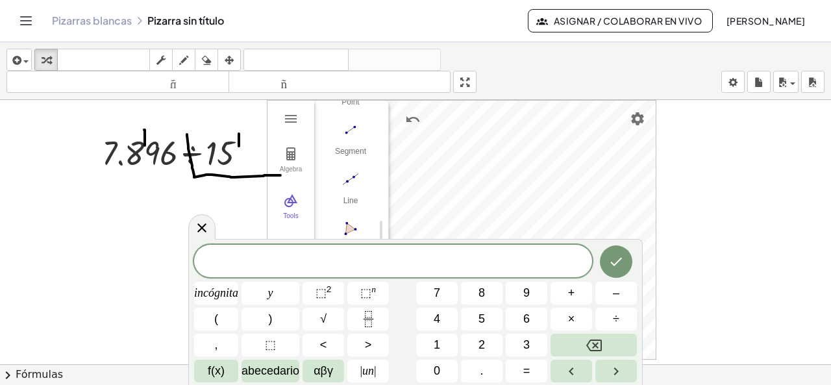
click at [701, 168] on div at bounding box center [415, 374] width 831 height 549
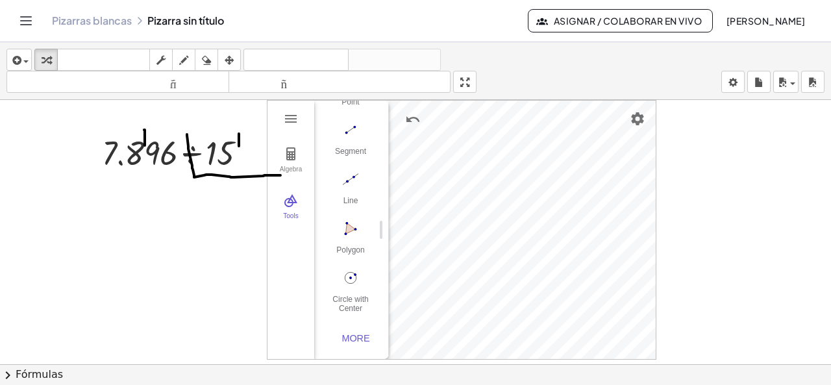
click at [701, 168] on div at bounding box center [415, 374] width 831 height 549
click at [295, 123] on img "Geometry" at bounding box center [291, 119] width 16 height 16
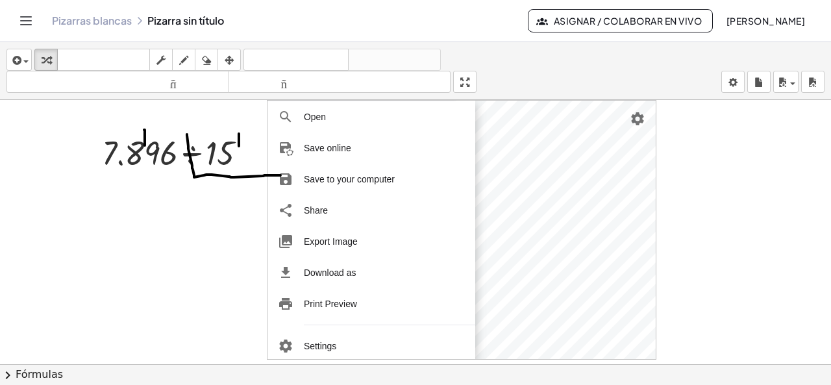
scroll to position [0, 0]
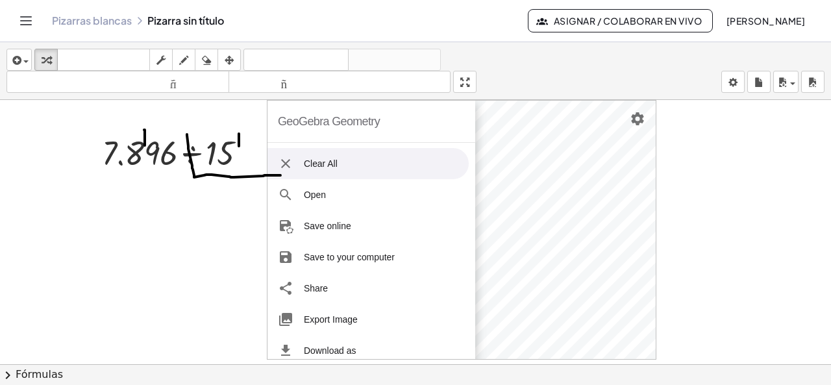
click at [323, 158] on li "Clear All" at bounding box center [368, 163] width 201 height 31
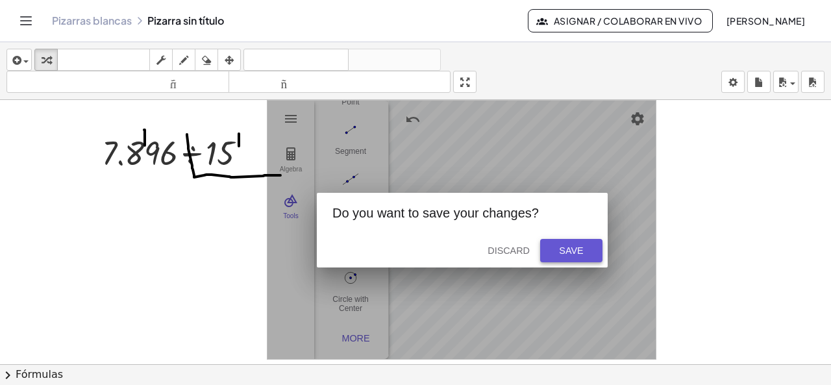
click at [569, 249] on div "Save" at bounding box center [572, 251] width 42 height 10
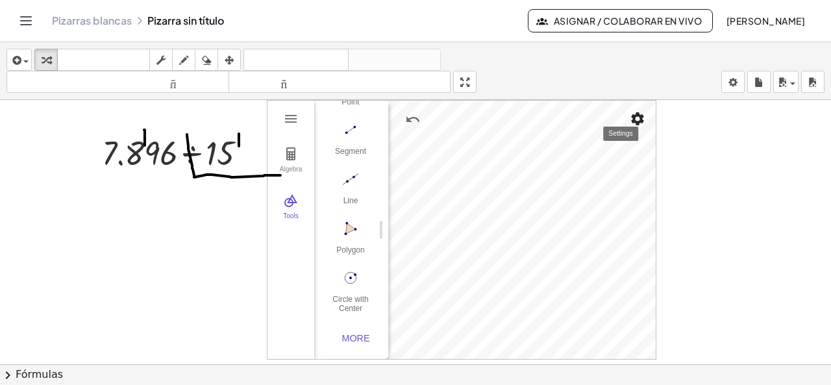
click at [640, 115] on img "Settings" at bounding box center [638, 119] width 16 height 16
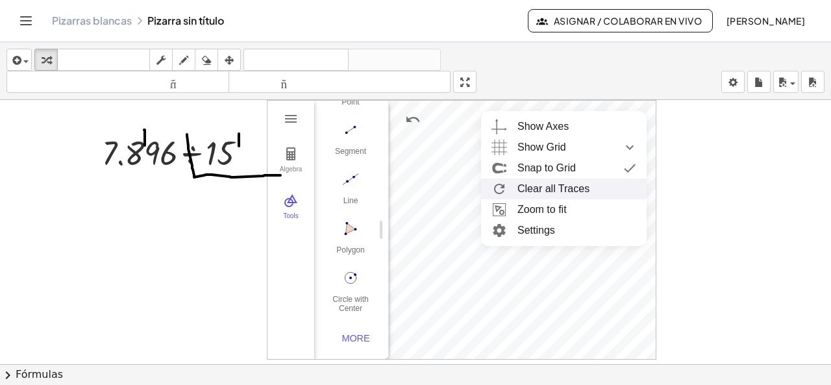
click at [669, 210] on div at bounding box center [415, 374] width 831 height 549
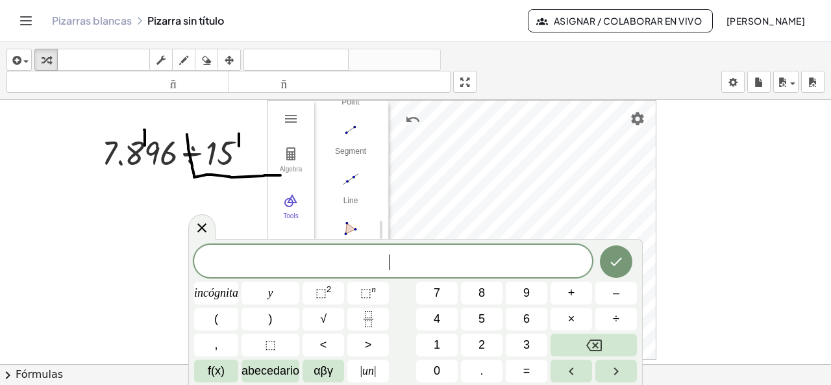
click at [240, 184] on div at bounding box center [415, 374] width 831 height 549
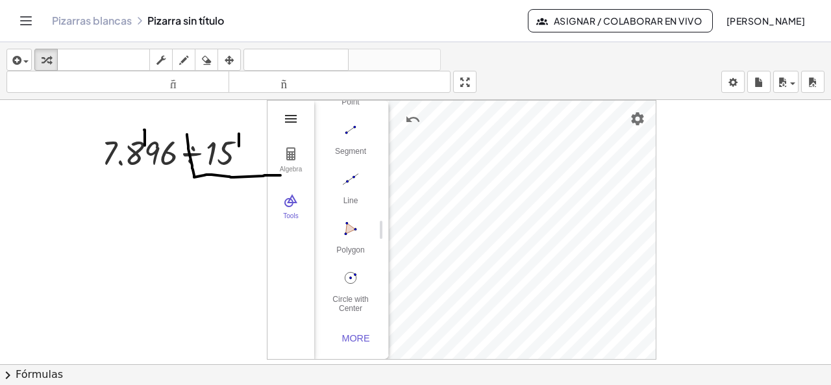
click at [297, 120] on img "Geometry" at bounding box center [291, 119] width 16 height 16
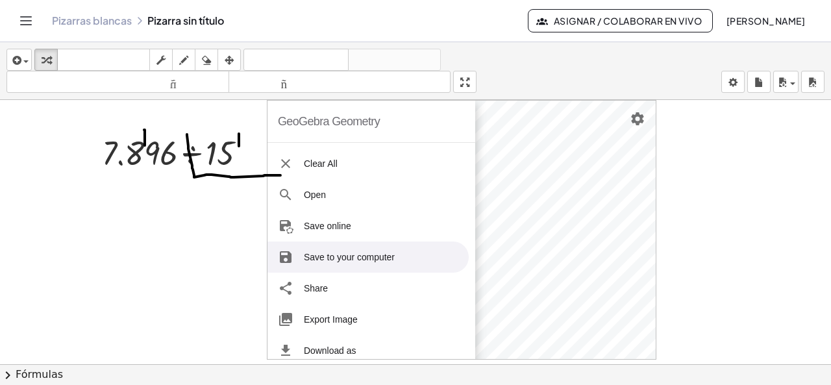
click at [320, 247] on li "Save to your computer" at bounding box center [368, 257] width 201 height 31
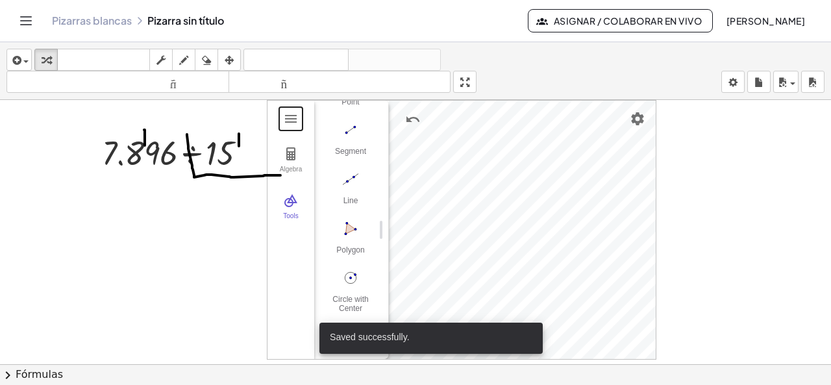
click at [208, 240] on div at bounding box center [415, 374] width 831 height 549
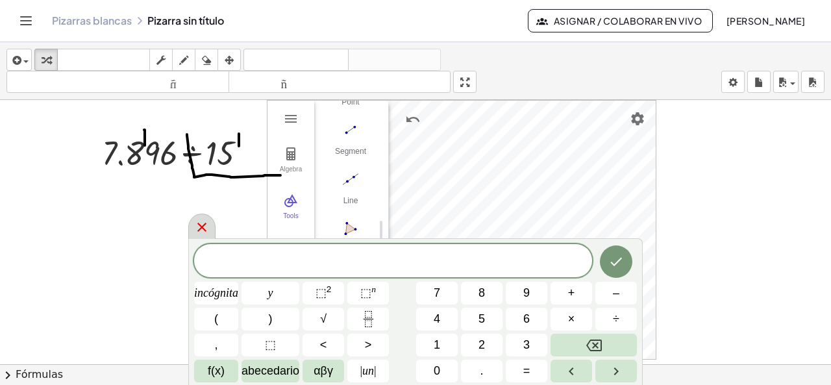
click at [205, 234] on icon at bounding box center [202, 228] width 16 height 16
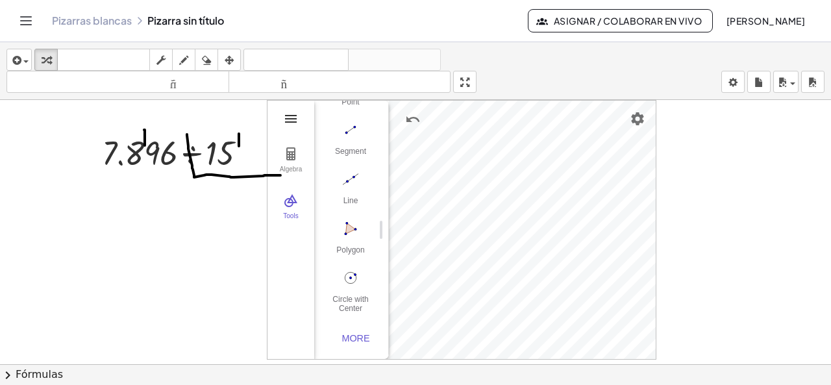
click at [285, 116] on img "Geometry" at bounding box center [291, 119] width 16 height 16
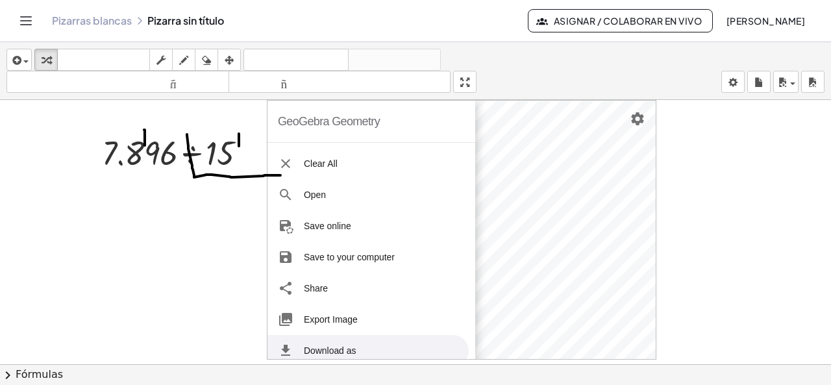
click at [192, 298] on div at bounding box center [415, 374] width 831 height 549
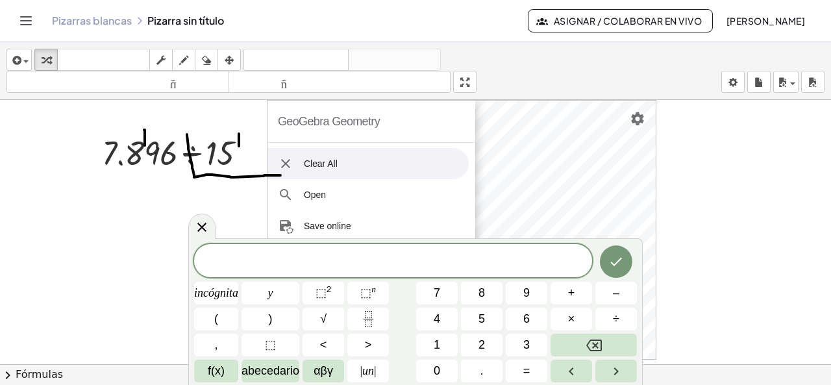
click at [286, 160] on img "Geometry" at bounding box center [286, 164] width 16 height 16
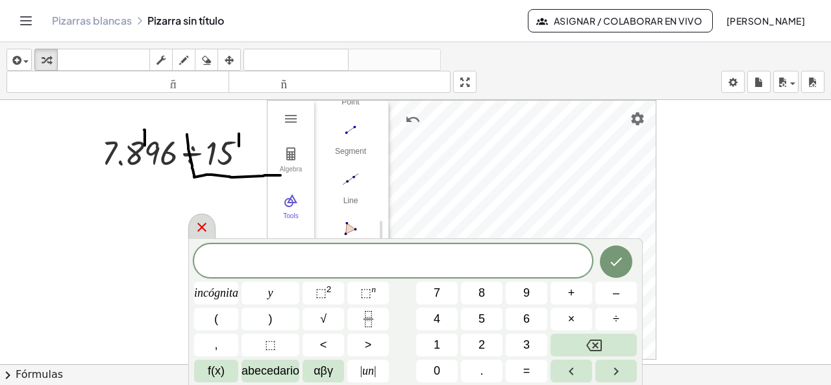
click at [197, 223] on icon at bounding box center [202, 228] width 16 height 16
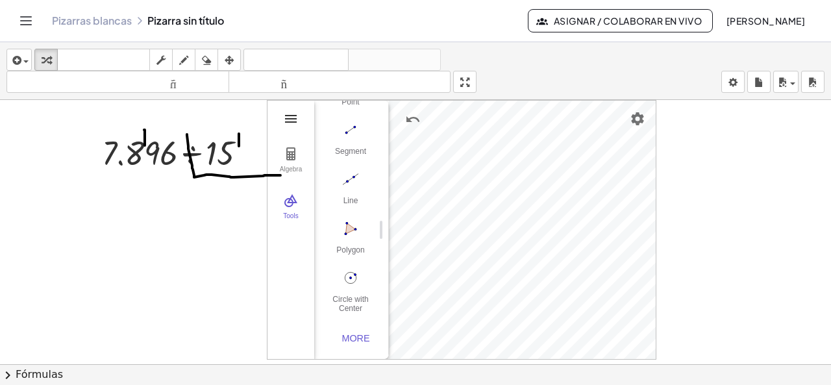
click at [290, 118] on img "Geometry" at bounding box center [291, 119] width 16 height 16
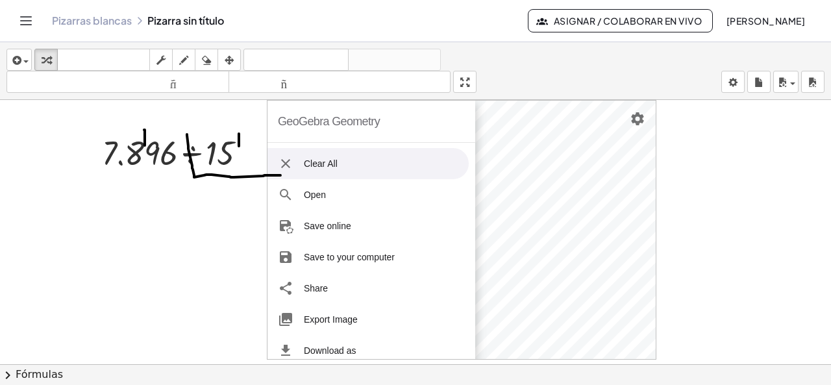
click at [312, 172] on li "Clear All" at bounding box center [368, 163] width 201 height 31
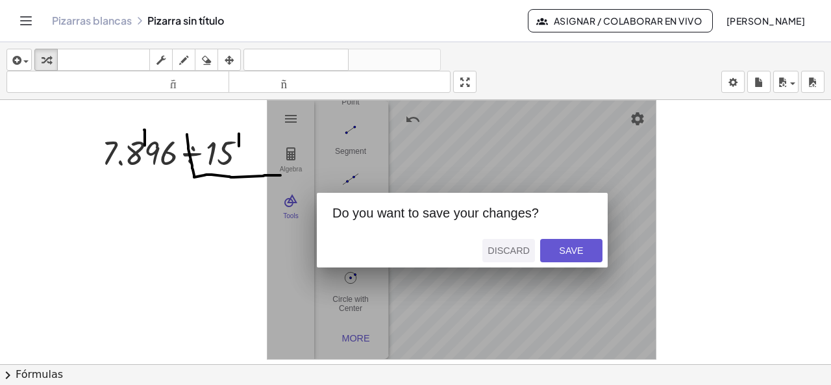
click at [517, 250] on div "Discard" at bounding box center [509, 251] width 42 height 10
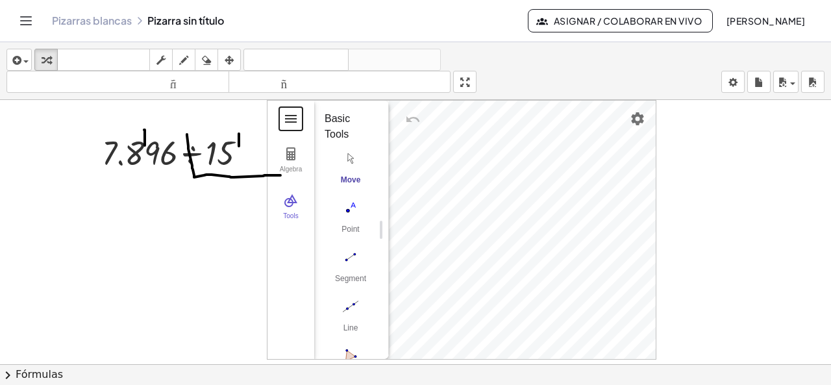
click at [281, 110] on button "Geometry" at bounding box center [290, 118] width 23 height 23
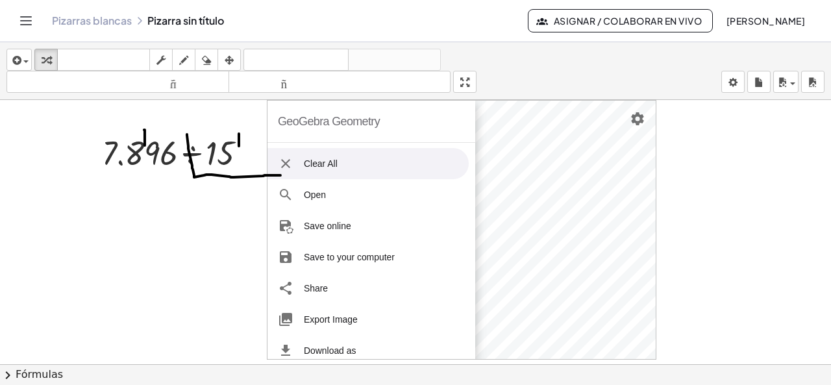
click at [287, 149] on li "Clear All" at bounding box center [368, 163] width 201 height 31
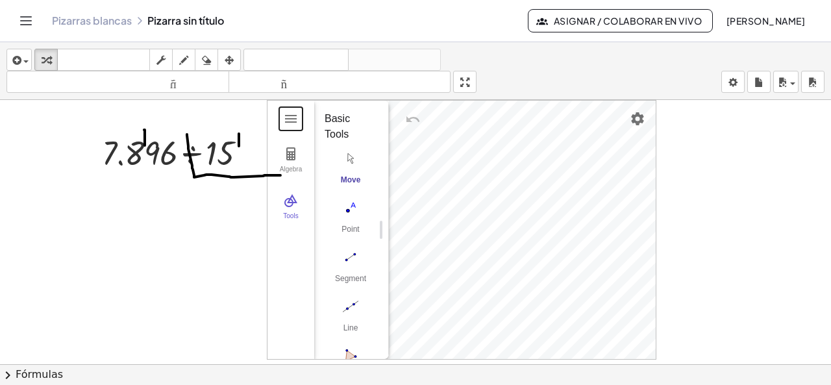
click at [220, 249] on div at bounding box center [415, 374] width 831 height 549
click at [0, 0] on div at bounding box center [0, 0] width 0 height 0
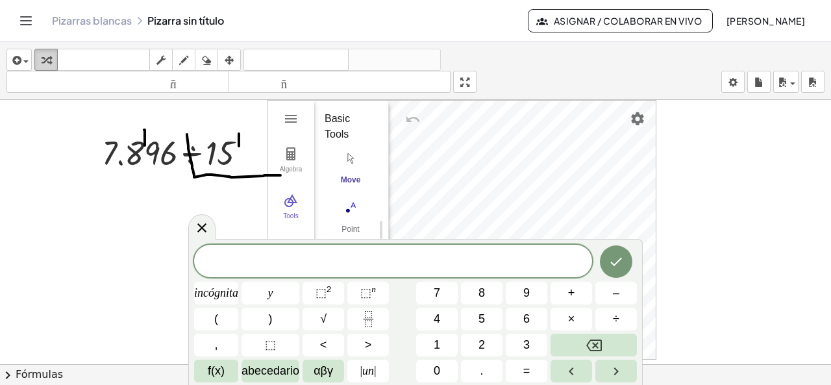
click at [38, 64] on div "button" at bounding box center [46, 60] width 17 height 16
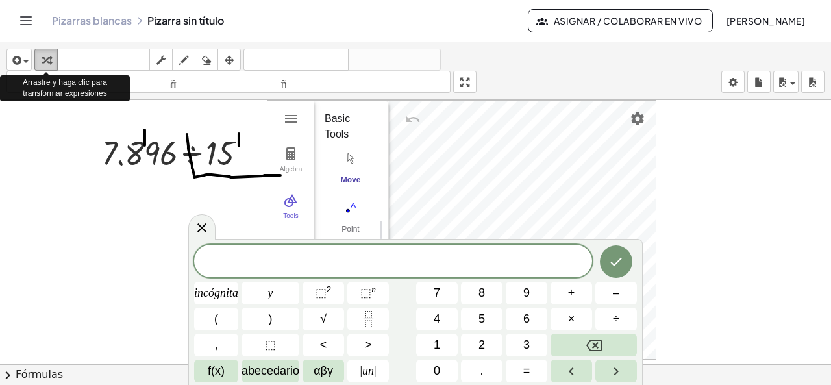
click at [38, 64] on div "button" at bounding box center [46, 60] width 17 height 16
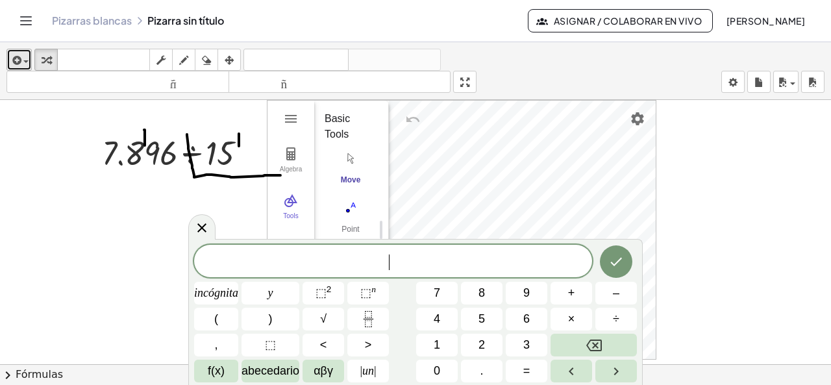
click at [19, 58] on icon "button" at bounding box center [16, 61] width 12 height 16
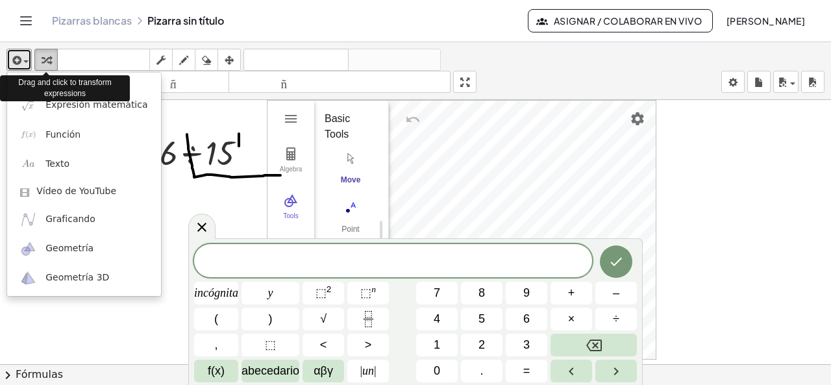
click at [49, 53] on icon "button" at bounding box center [46, 61] width 9 height 16
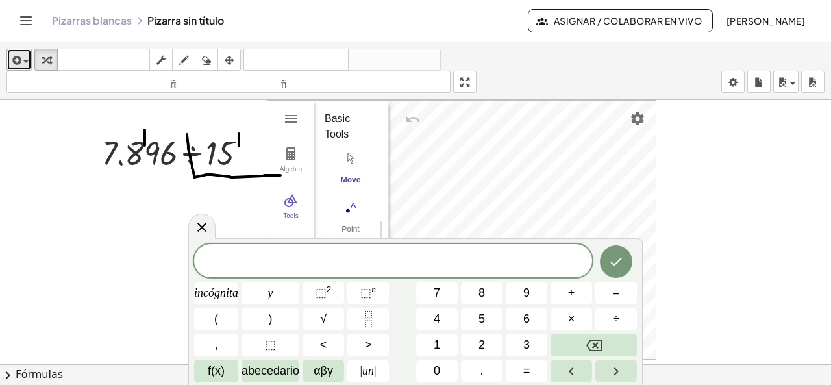
click at [14, 60] on icon "button" at bounding box center [16, 61] width 12 height 16
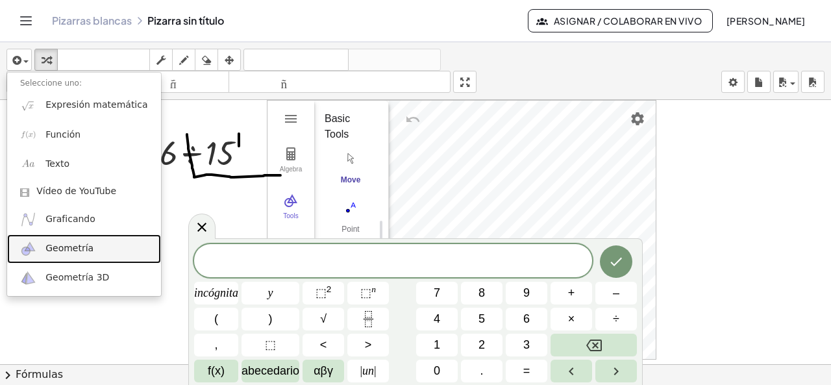
click at [62, 247] on font "Geometría" at bounding box center [69, 248] width 48 height 10
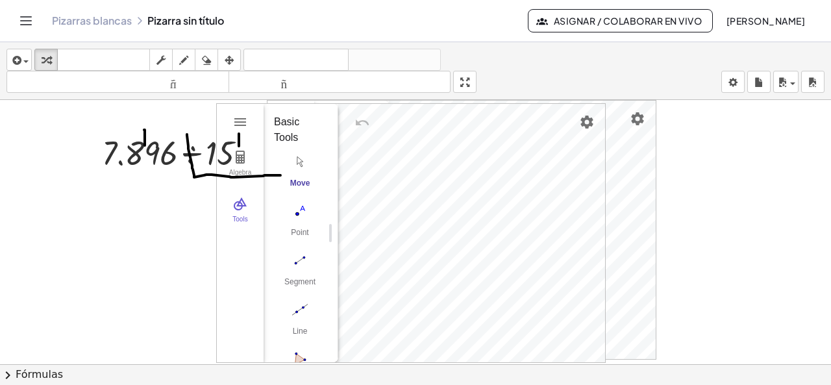
click at [62, 247] on div at bounding box center [415, 374] width 831 height 549
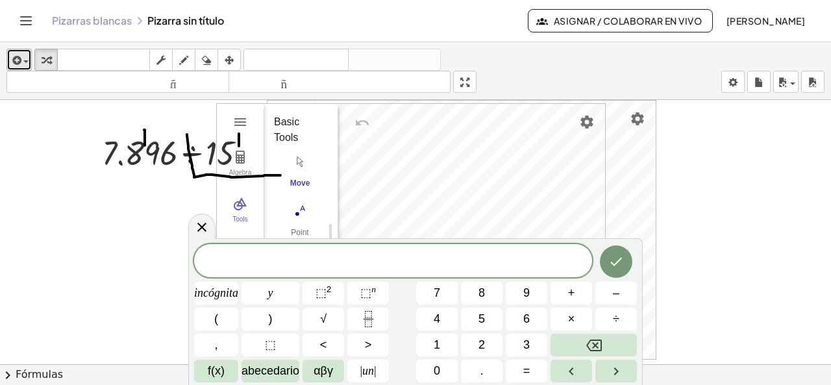
click at [18, 64] on icon "button" at bounding box center [16, 61] width 12 height 16
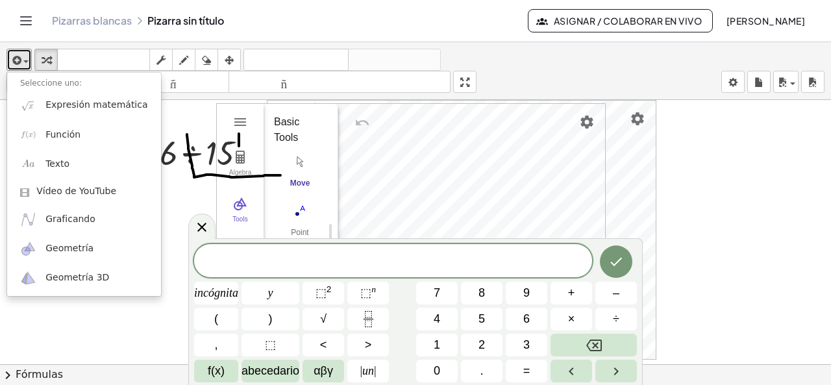
click at [747, 158] on div at bounding box center [415, 374] width 831 height 549
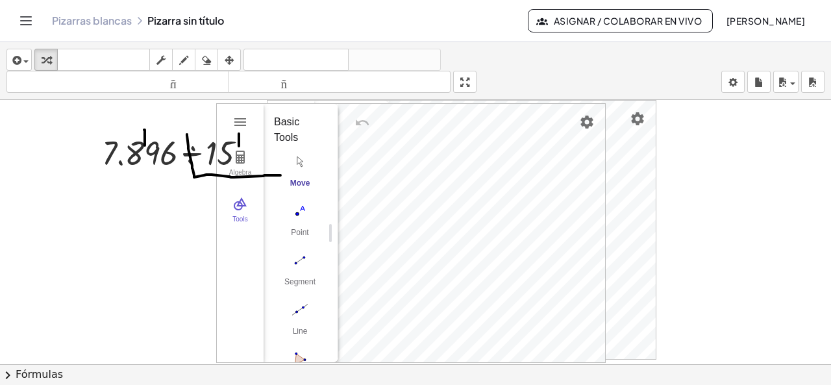
click at [531, 124] on div "Algebra Tools GeoGebra Geometry Basic Tools Move Point Segment Line Polygon Cir…" at bounding box center [411, 233] width 390 height 260
click at [631, 162] on div "· 7.896 ÷ 15 GeoGebra Geometry Clear All Open Save online Save to your computer…" at bounding box center [415, 374] width 831 height 549
click at [12, 61] on icon "button" at bounding box center [16, 61] width 12 height 16
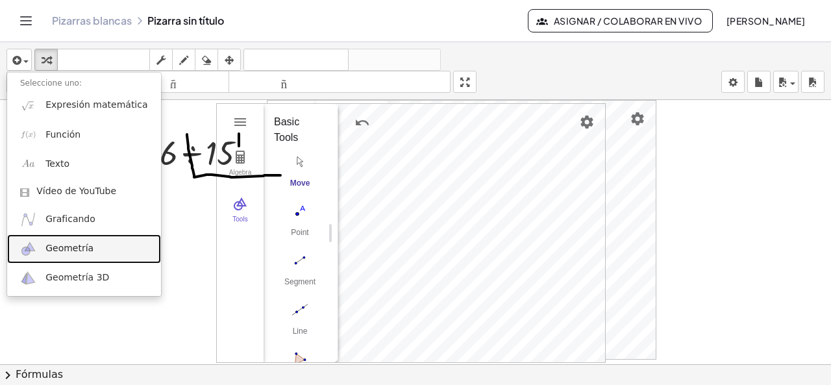
click at [64, 253] on font "Geometría" at bounding box center [69, 248] width 48 height 10
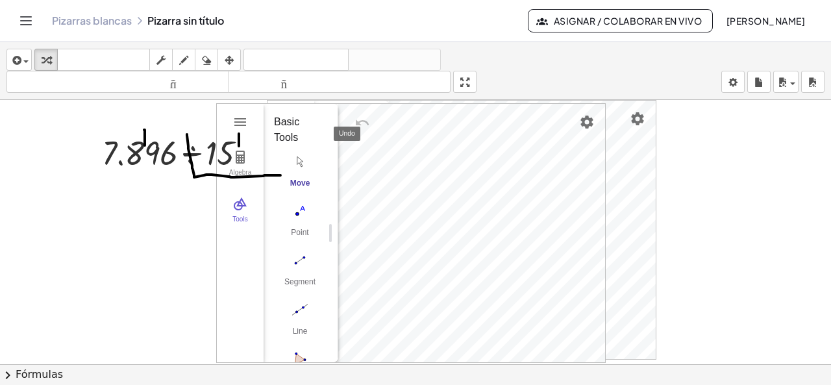
click at [357, 119] on img "Undo" at bounding box center [363, 123] width 16 height 16
click at [588, 124] on img "Settings" at bounding box center [587, 122] width 16 height 16
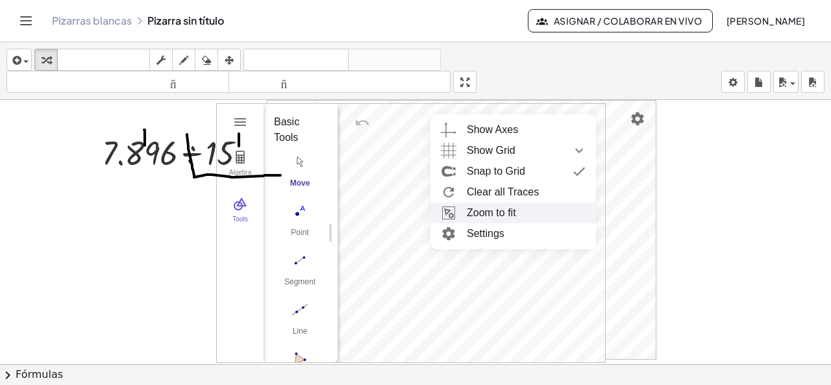
click at [508, 214] on li "Zoom to fit" at bounding box center [514, 213] width 166 height 21
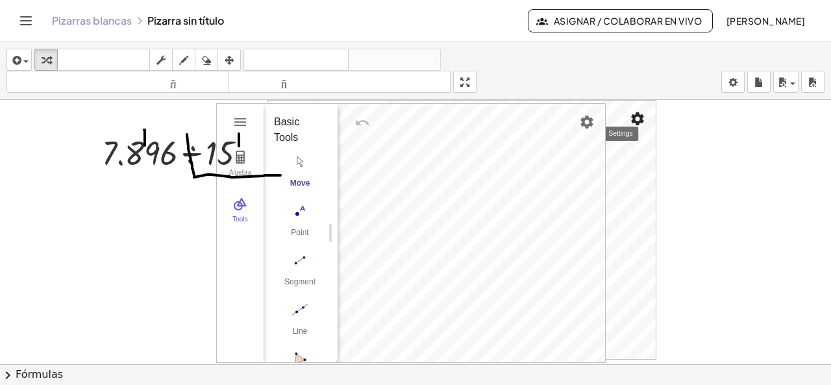
click at [638, 116] on img "Settings" at bounding box center [638, 119] width 16 height 16
click at [634, 168] on img "Geometry" at bounding box center [629, 168] width 23 height 21
click at [586, 128] on img "Settings" at bounding box center [587, 122] width 16 height 16
click at [26, 21] on icon "Cambiar navegación" at bounding box center [26, 21] width 11 height 8
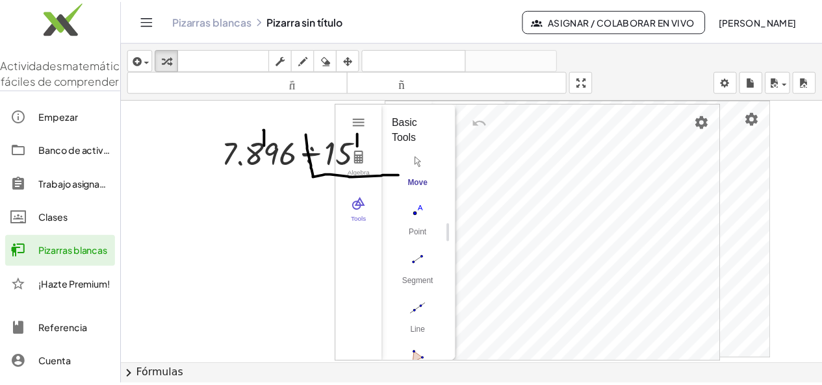
scroll to position [38, 0]
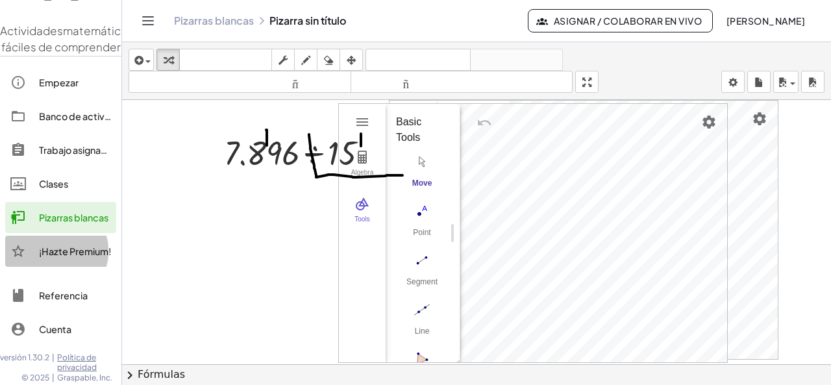
click at [69, 267] on div "¡Hazte Premium!" at bounding box center [60, 251] width 111 height 31
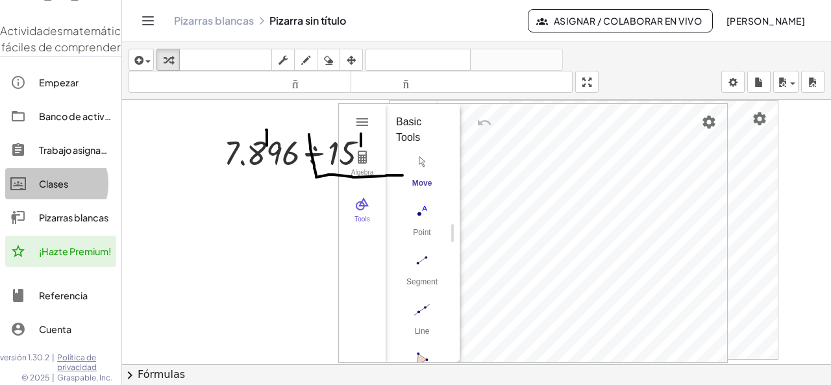
click at [30, 199] on link "Clases" at bounding box center [60, 183] width 111 height 31
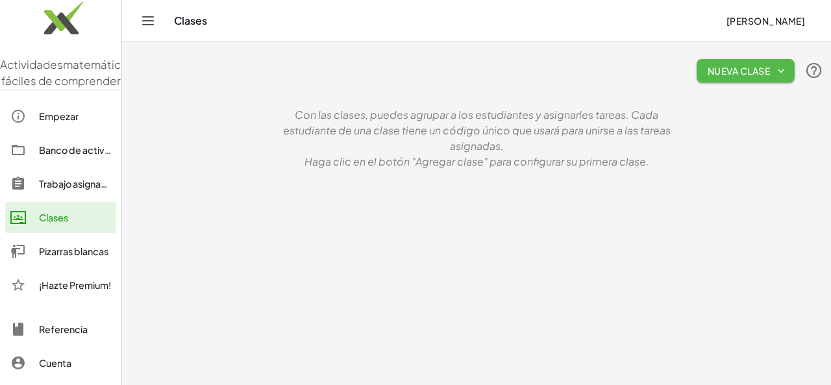
click at [729, 65] on font "Nueva clase" at bounding box center [739, 71] width 62 height 12
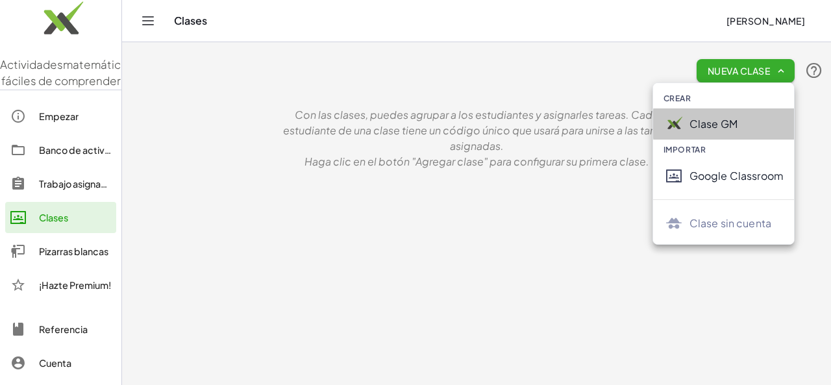
click at [694, 121] on font "Clase GM" at bounding box center [714, 124] width 48 height 14
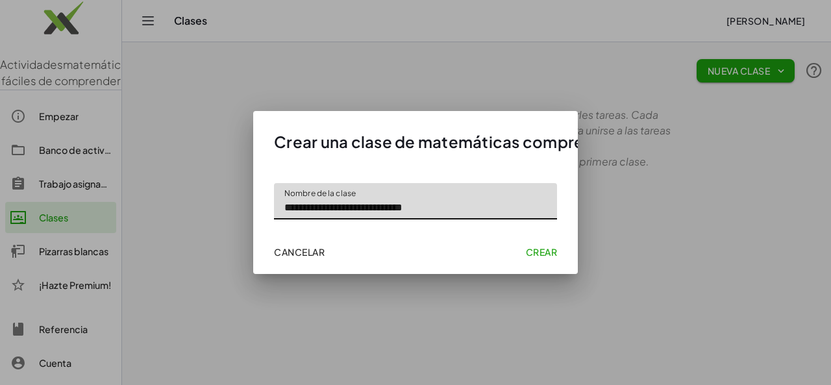
type input "**********"
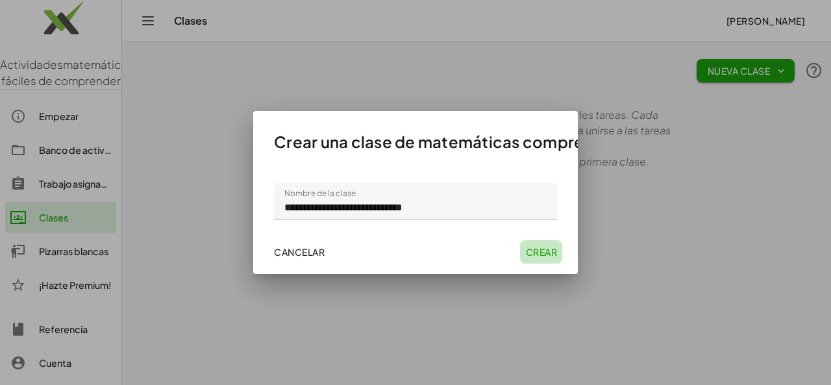
click at [541, 248] on font "Crear" at bounding box center [541, 252] width 31 height 12
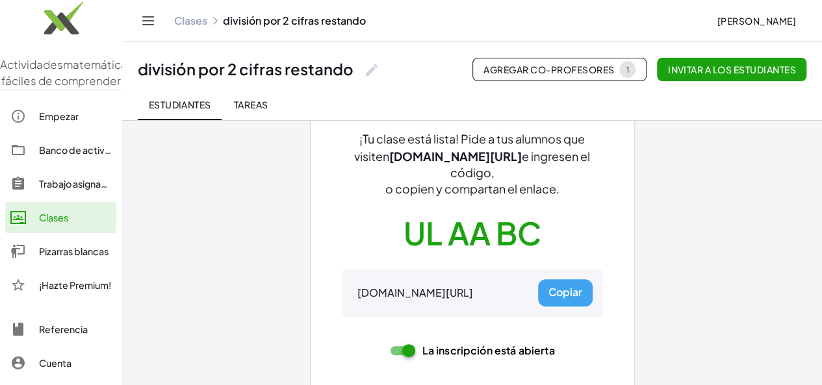
scroll to position [116, 0]
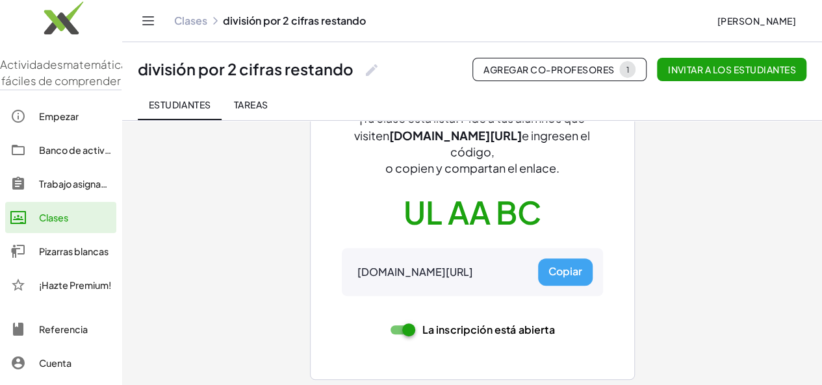
click at [583, 260] on button "Copiar" at bounding box center [565, 271] width 55 height 27
click at [681, 233] on div "Invitar a los estudiantes ¡Tu clase está lista! Pide a tus alumnos que visiten …" at bounding box center [472, 217] width 585 height 427
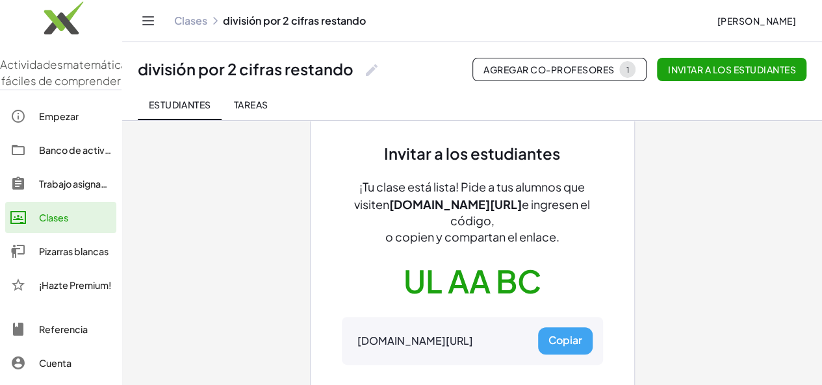
scroll to position [45, 0]
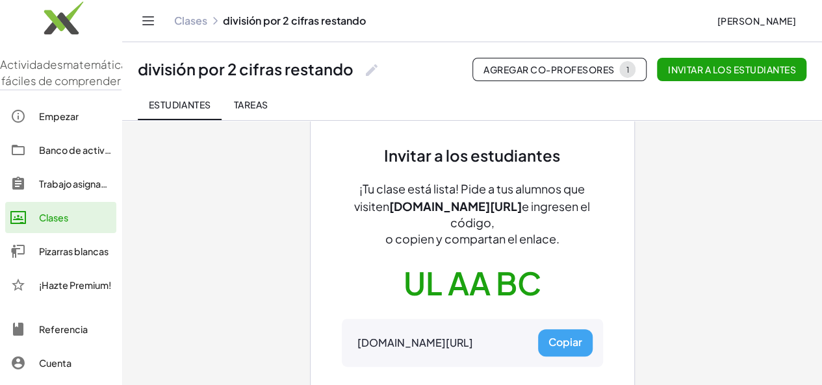
click at [238, 102] on font "Tareas" at bounding box center [251, 105] width 34 height 12
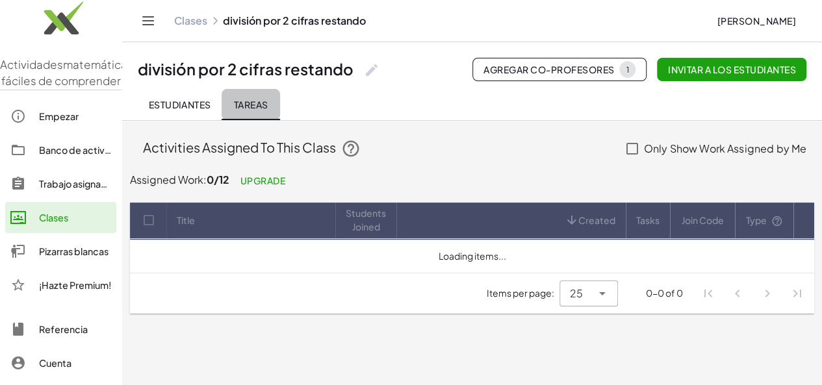
scroll to position [0, 0]
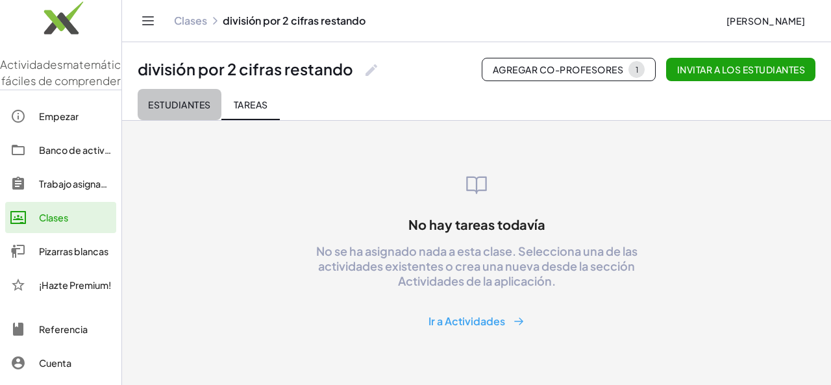
click at [201, 97] on button "Estudiantes" at bounding box center [180, 104] width 84 height 31
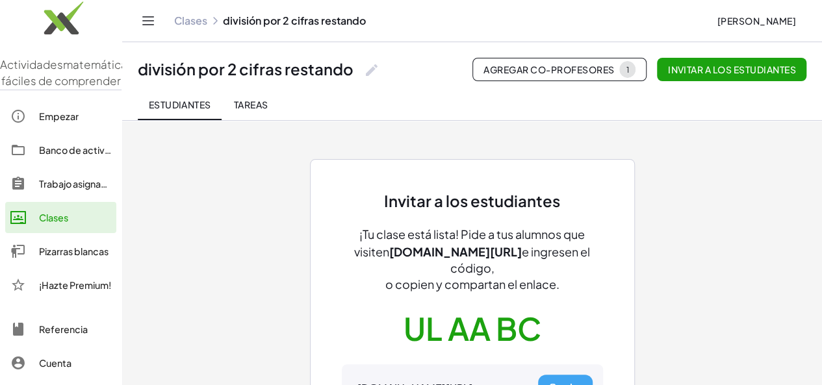
click at [560, 251] on font "e ingresen el código," at bounding box center [520, 259] width 140 height 31
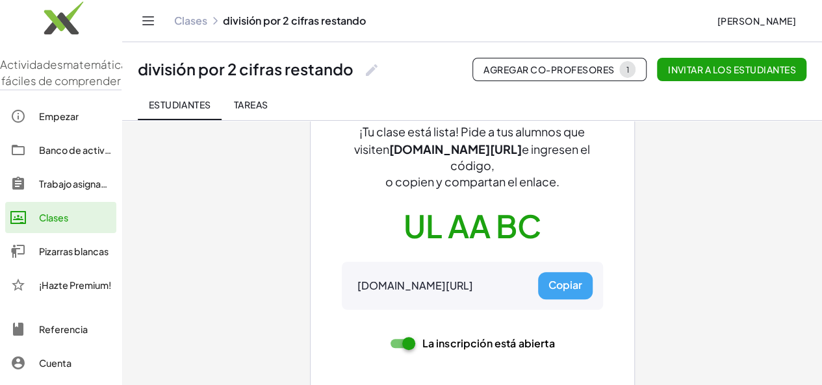
scroll to position [116, 0]
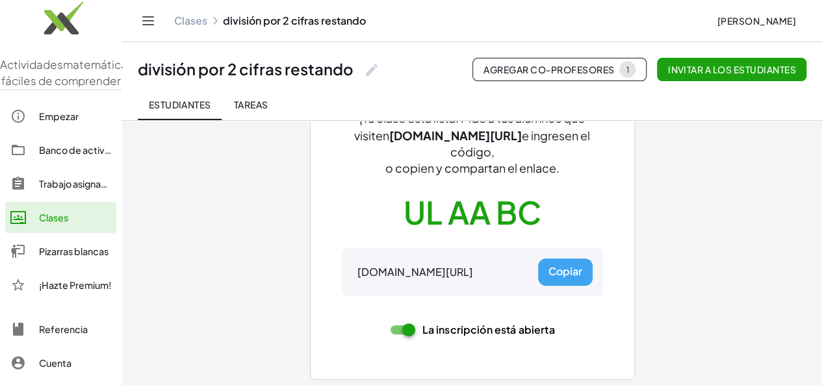
click at [443, 327] on font "La inscripción está abierta" at bounding box center [488, 330] width 132 height 14
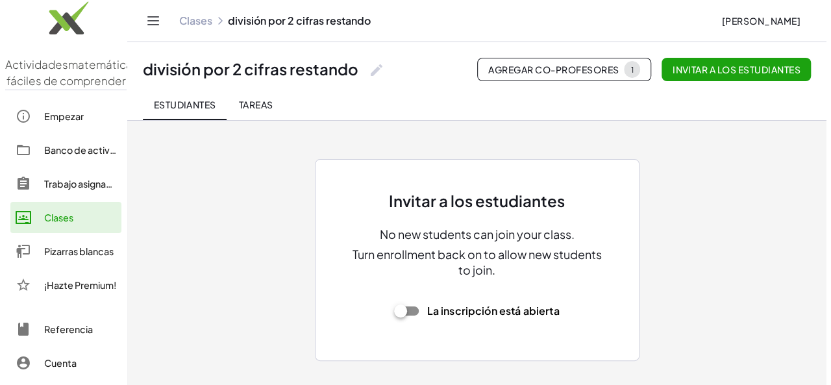
scroll to position [0, 0]
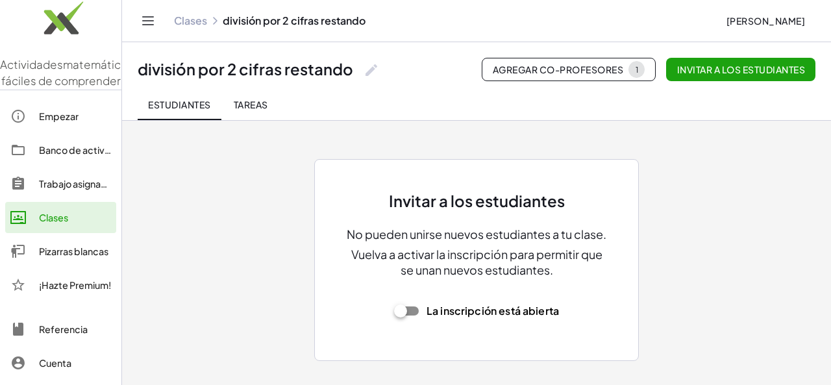
click at [446, 318] on font "La inscripción está abierta" at bounding box center [493, 311] width 132 height 14
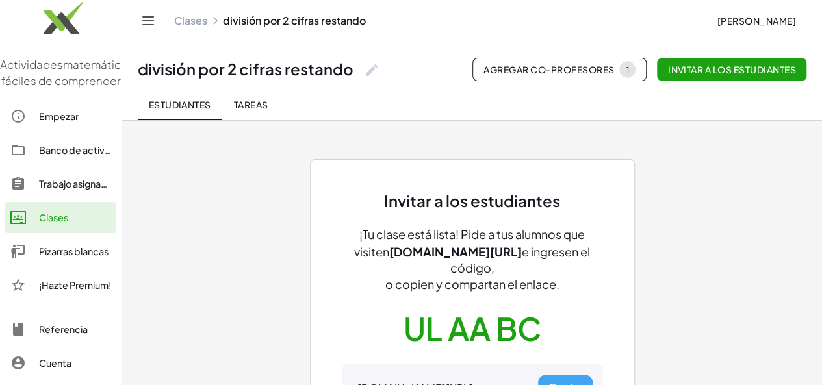
click at [634, 146] on div "Invitar a los estudiantes ¡Tu clase está lista! Pide a tus alumnos que visiten …" at bounding box center [472, 312] width 585 height 384
click at [187, 168] on div "Invitar a los estudiantes ¡Tu clase está lista! Pide a tus alumnos que visiten …" at bounding box center [472, 312] width 585 height 384
click at [149, 118] on button "Estudiantes" at bounding box center [180, 104] width 84 height 31
click at [240, 94] on button "Tareas" at bounding box center [250, 104] width 58 height 31
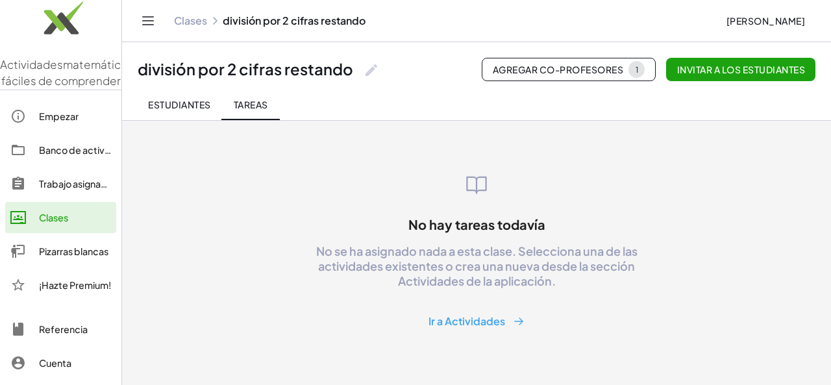
click at [155, 22] on icon "Cambiar navegación" at bounding box center [148, 21] width 16 height 16
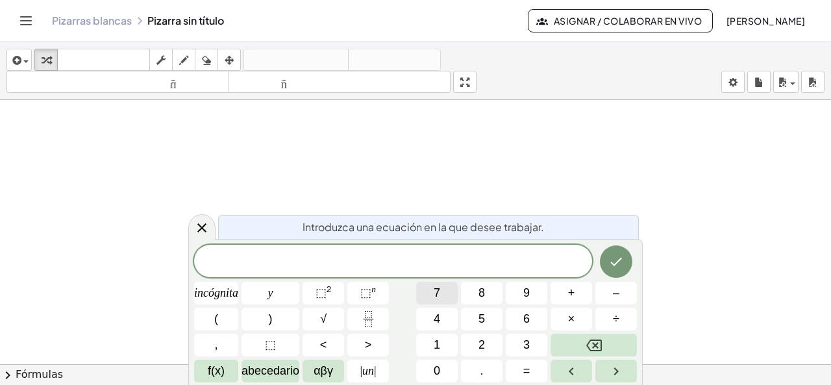
click at [453, 296] on button "7" at bounding box center [437, 293] width 42 height 23
click at [495, 296] on button "8" at bounding box center [482, 293] width 42 height 23
click at [527, 290] on font "9" at bounding box center [526, 292] width 6 height 13
click at [529, 320] on font "6" at bounding box center [526, 318] width 6 height 13
click at [613, 323] on font "÷" at bounding box center [616, 318] width 6 height 13
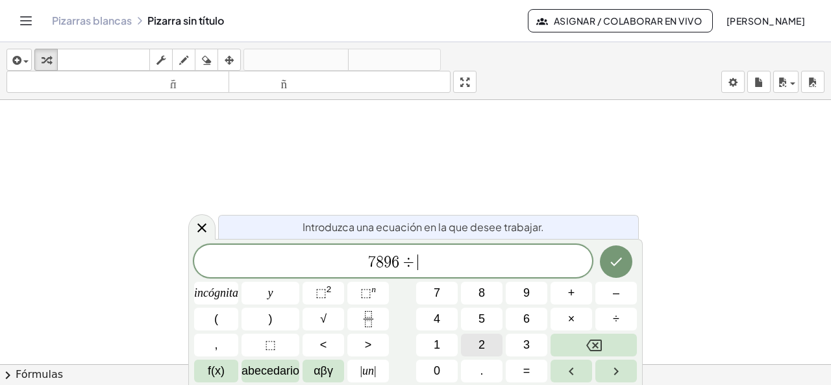
click at [479, 349] on font "2" at bounding box center [482, 344] width 6 height 13
click at [523, 328] on button "6" at bounding box center [527, 319] width 42 height 23
click at [628, 267] on button "Hecho" at bounding box center [616, 262] width 32 height 32
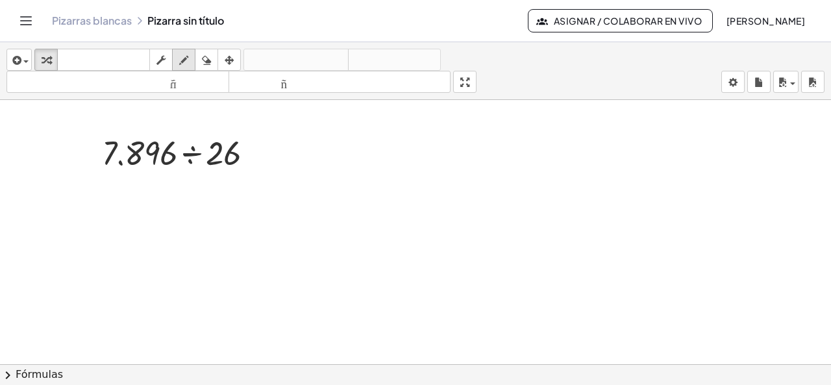
click at [183, 62] on icon "button" at bounding box center [183, 61] width 9 height 16
drag, startPoint x: 188, startPoint y: 128, endPoint x: 261, endPoint y: 171, distance: 84.4
click at [261, 171] on div at bounding box center [415, 374] width 831 height 549
drag, startPoint x: 242, startPoint y: 148, endPoint x: 244, endPoint y: 132, distance: 15.6
click at [244, 132] on div at bounding box center [415, 374] width 831 height 549
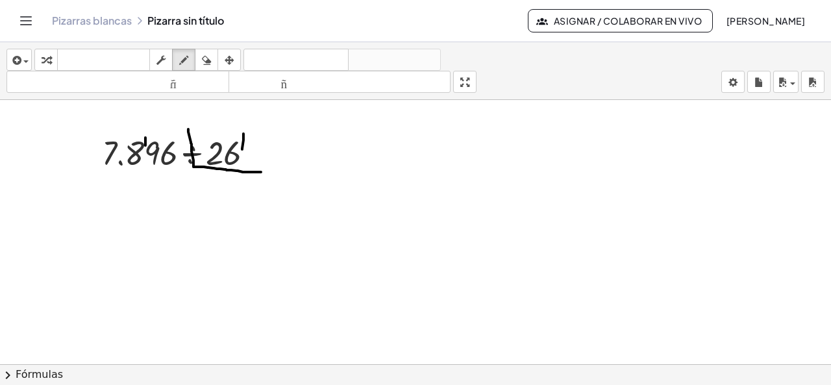
drag, startPoint x: 145, startPoint y: 144, endPoint x: 145, endPoint y: 136, distance: 7.8
click at [145, 136] on div at bounding box center [415, 374] width 831 height 549
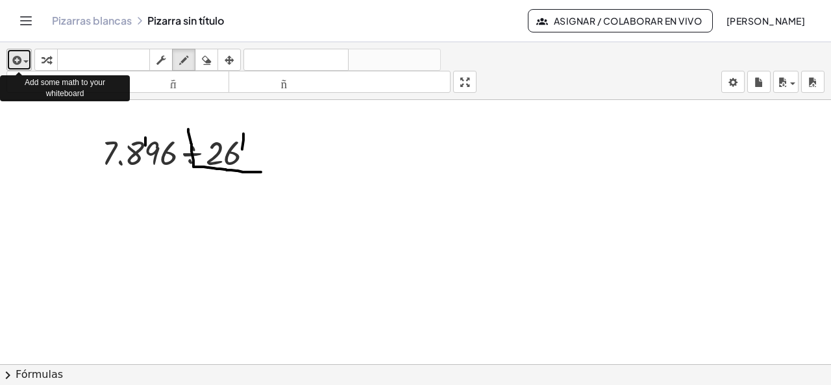
click at [29, 59] on button "insertar" at bounding box center [18, 60] width 25 height 22
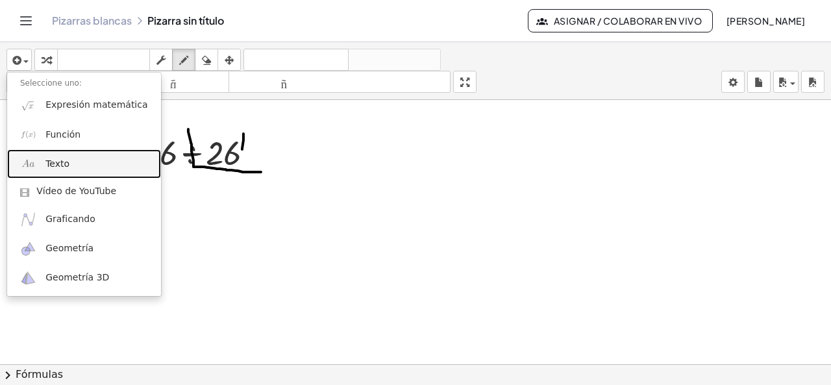
click at [68, 159] on link "Texto" at bounding box center [84, 163] width 154 height 29
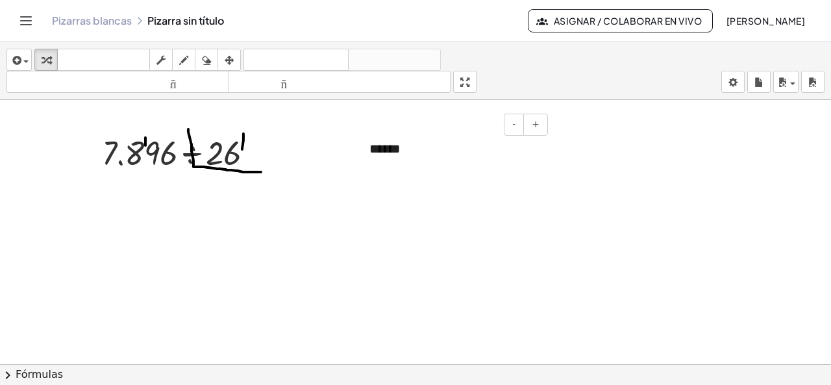
click at [379, 146] on font "******" at bounding box center [385, 148] width 31 height 13
click at [416, 149] on div "*****" at bounding box center [454, 149] width 195 height 45
click at [377, 148] on font "**********" at bounding box center [445, 158] width 151 height 32
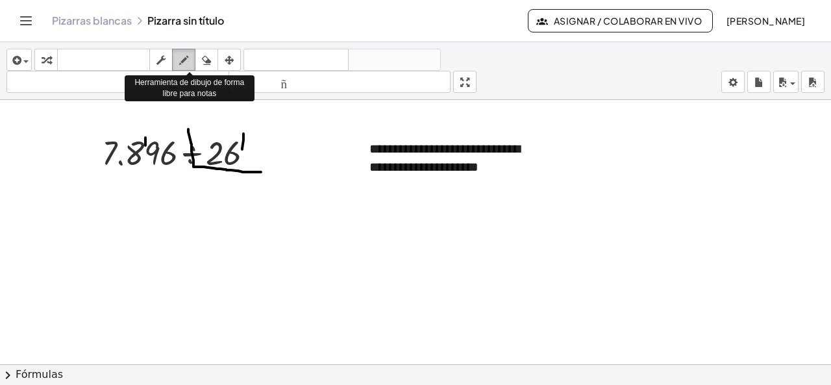
click at [186, 59] on icon "button" at bounding box center [183, 61] width 9 height 16
drag, startPoint x: 186, startPoint y: 59, endPoint x: 171, endPoint y: 51, distance: 16.8
click at [171, 51] on button "fregar" at bounding box center [160, 60] width 23 height 22
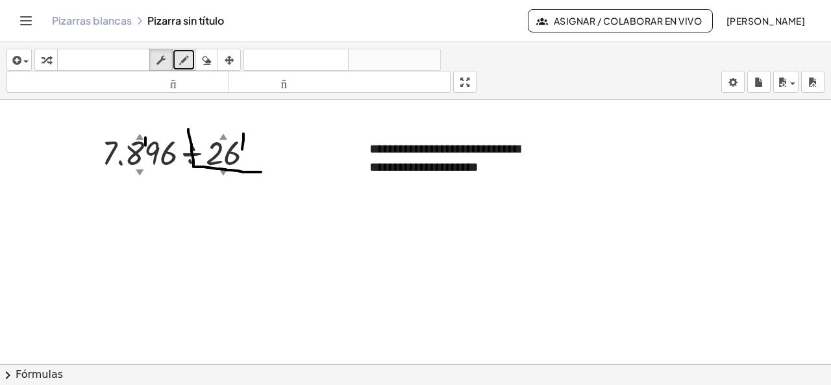
click at [187, 63] on icon "button" at bounding box center [183, 61] width 9 height 16
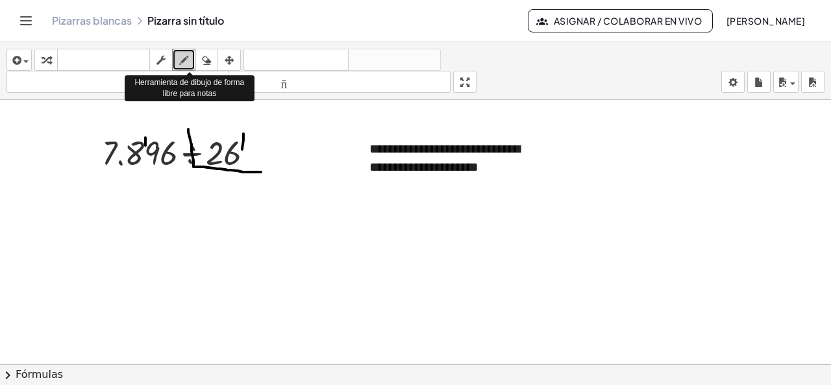
click at [187, 63] on icon "button" at bounding box center [183, 61] width 9 height 16
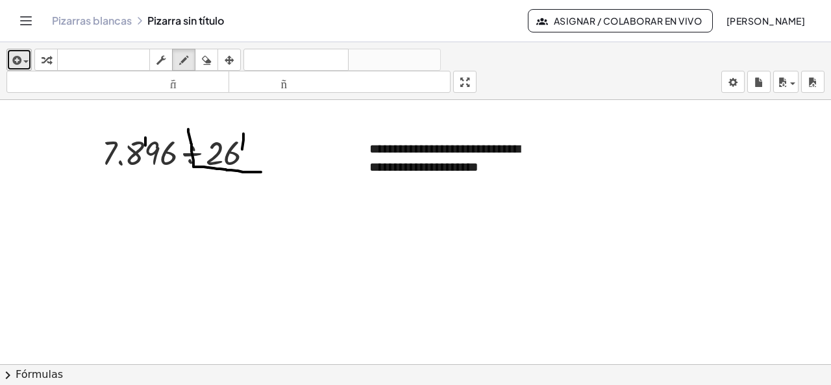
click at [14, 57] on icon "button" at bounding box center [16, 61] width 12 height 16
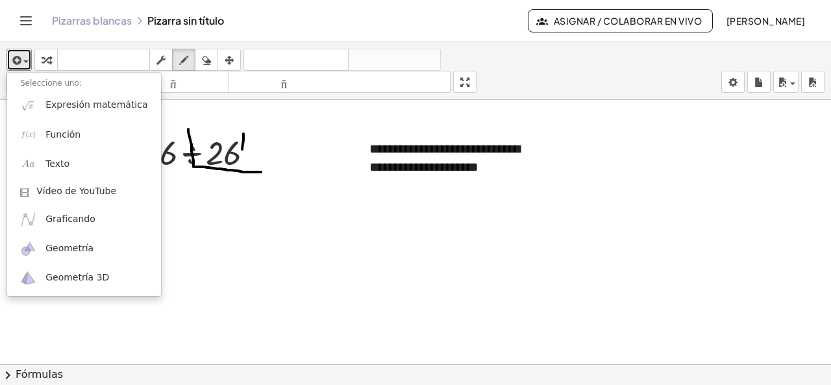
click at [579, 173] on div at bounding box center [415, 374] width 831 height 549
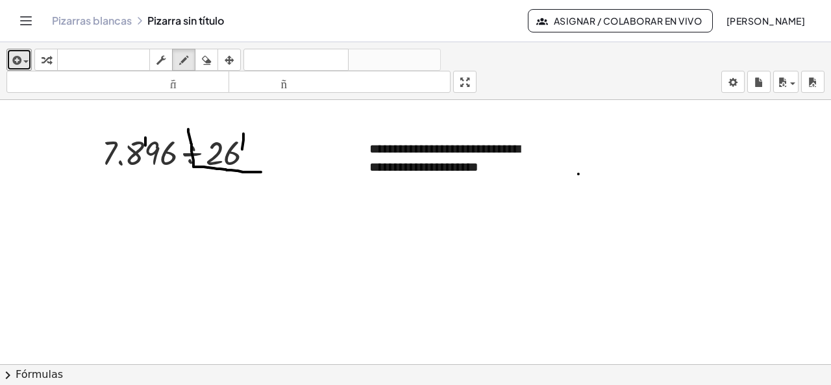
click at [409, 152] on div at bounding box center [415, 374] width 831 height 549
click at [372, 151] on div at bounding box center [415, 374] width 831 height 549
click at [440, 160] on div at bounding box center [415, 374] width 831 height 549
click at [433, 160] on div at bounding box center [415, 374] width 831 height 549
click at [208, 57] on icon "button" at bounding box center [206, 61] width 9 height 16
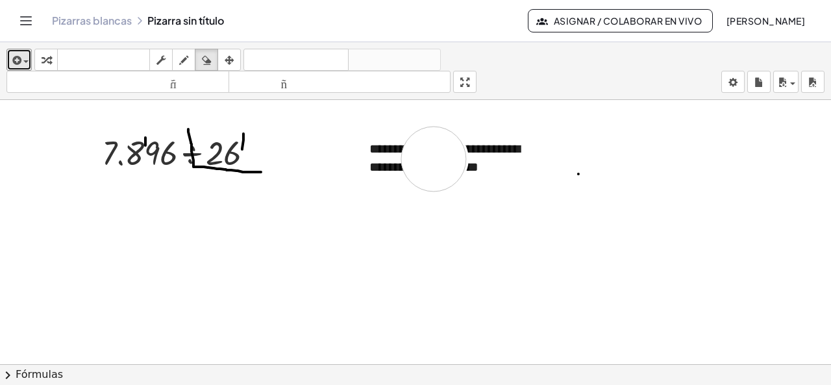
click at [434, 158] on div at bounding box center [415, 374] width 831 height 549
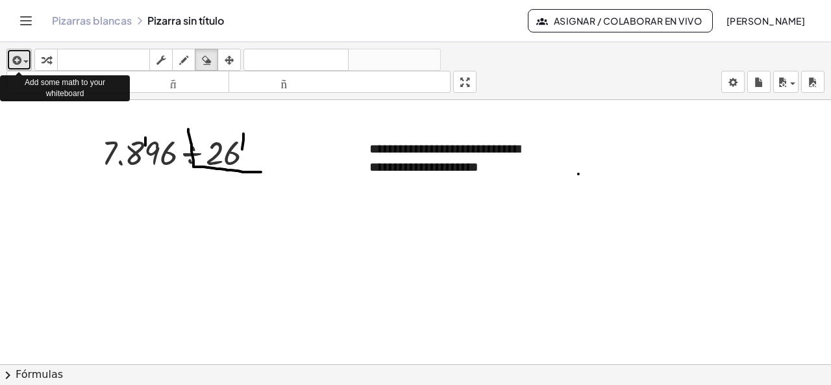
click at [28, 61] on span "button" at bounding box center [25, 61] width 5 height 3
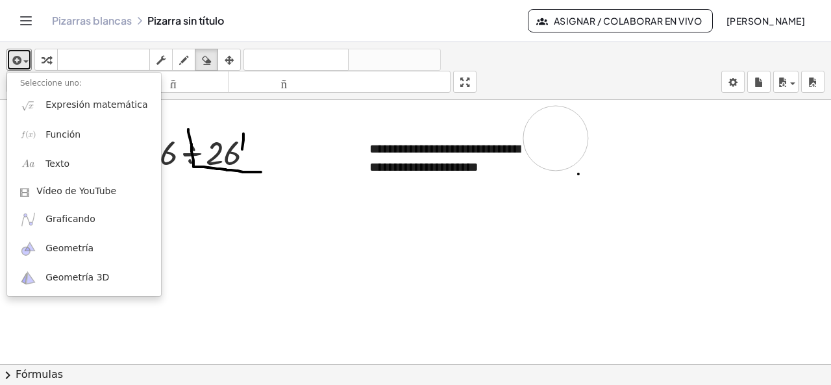
click at [556, 137] on div at bounding box center [415, 374] width 831 height 549
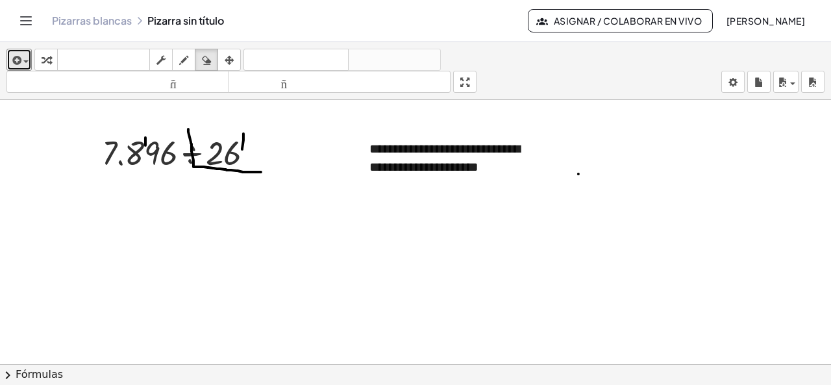
click at [383, 150] on div at bounding box center [415, 374] width 831 height 549
click at [368, 147] on div at bounding box center [415, 374] width 831 height 549
click at [157, 62] on icon "button" at bounding box center [161, 61] width 9 height 16
click at [436, 150] on font "**********" at bounding box center [445, 158] width 151 height 32
click at [531, 172] on div "**********" at bounding box center [454, 158] width 195 height 63
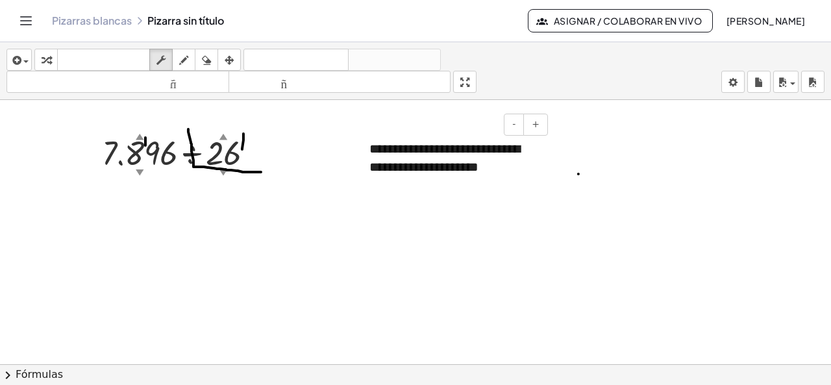
click at [529, 171] on div "**********" at bounding box center [454, 158] width 195 height 63
click at [370, 147] on font "**********" at bounding box center [445, 158] width 151 height 32
click at [542, 165] on div "**********" at bounding box center [454, 168] width 195 height 82
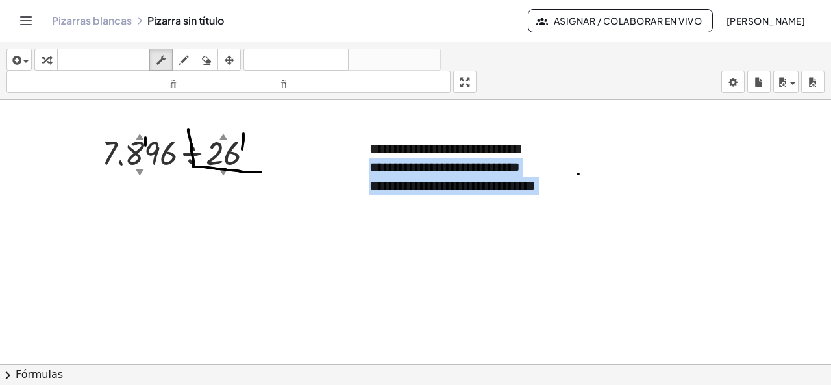
drag, startPoint x: 421, startPoint y: 212, endPoint x: 270, endPoint y: 107, distance: 183.8
click at [270, 107] on div "**********" at bounding box center [415, 374] width 831 height 549
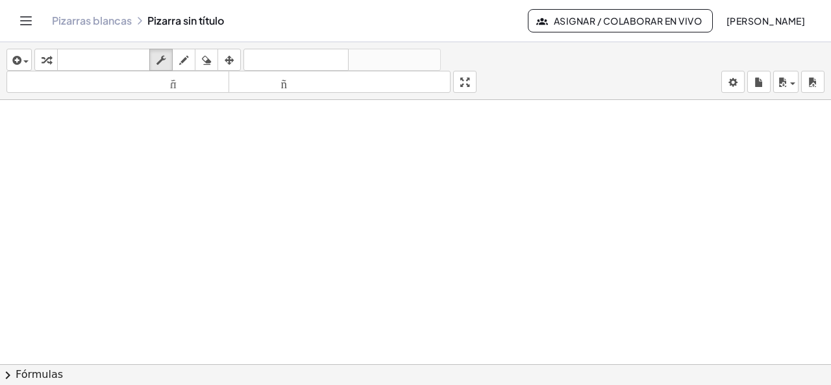
scroll to position [40, 0]
